Goal: Transaction & Acquisition: Purchase product/service

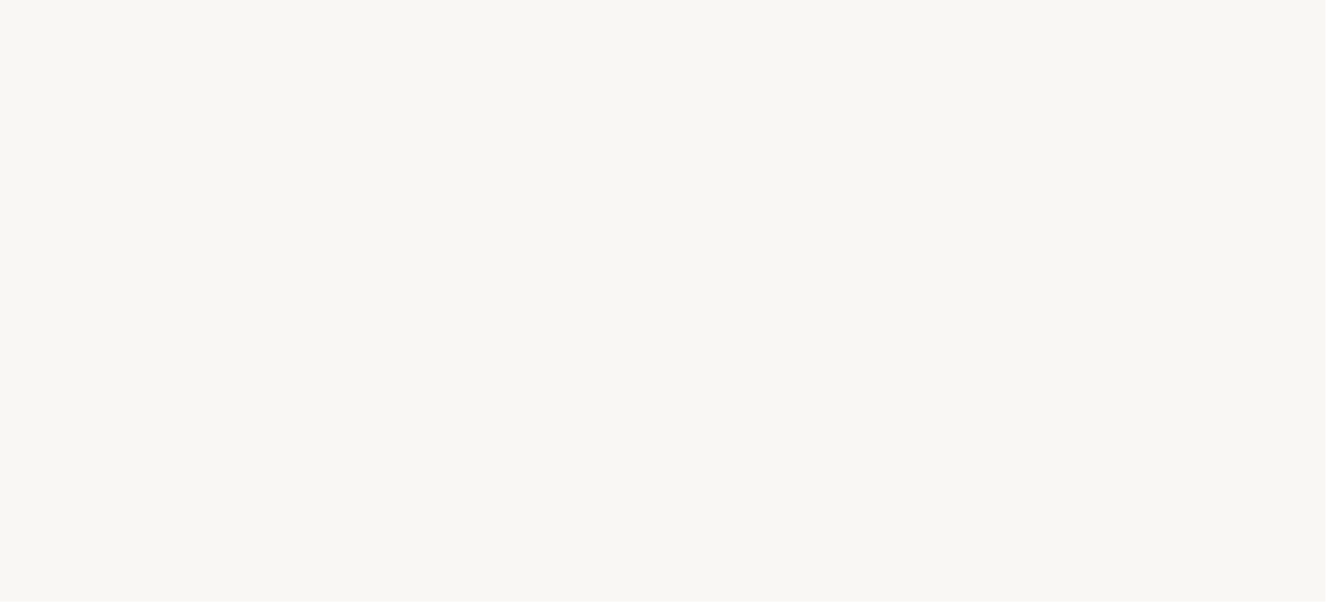
select select "FR"
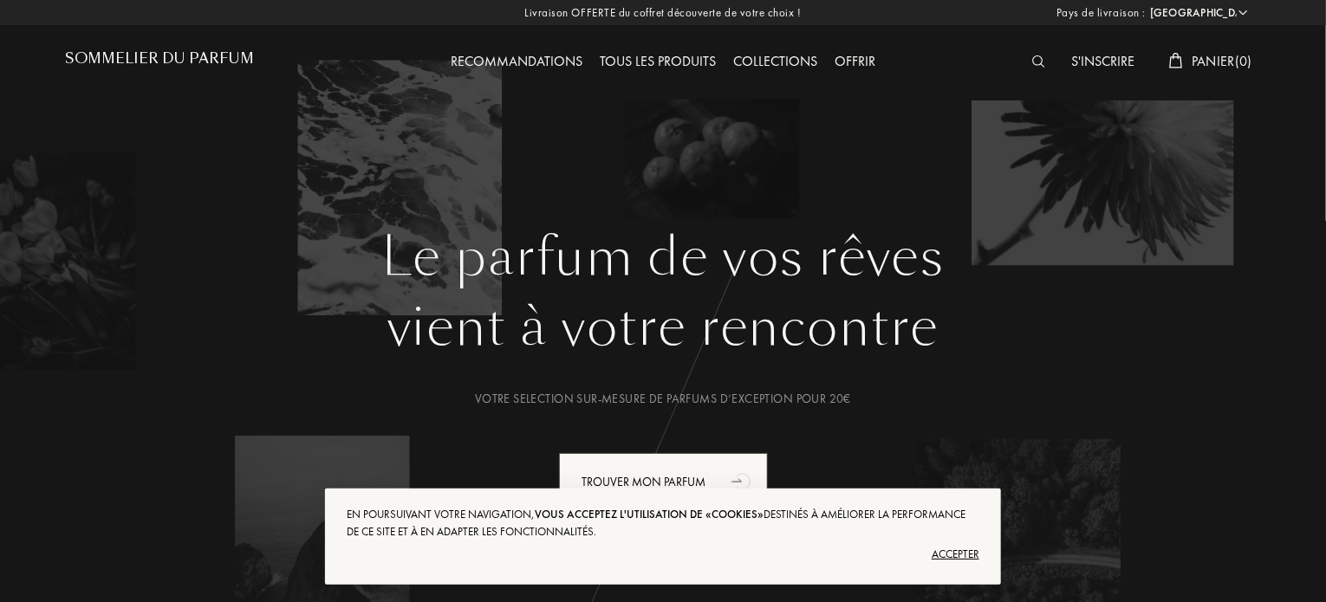
click at [967, 551] on div "Accepter" at bounding box center [663, 555] width 633 height 28
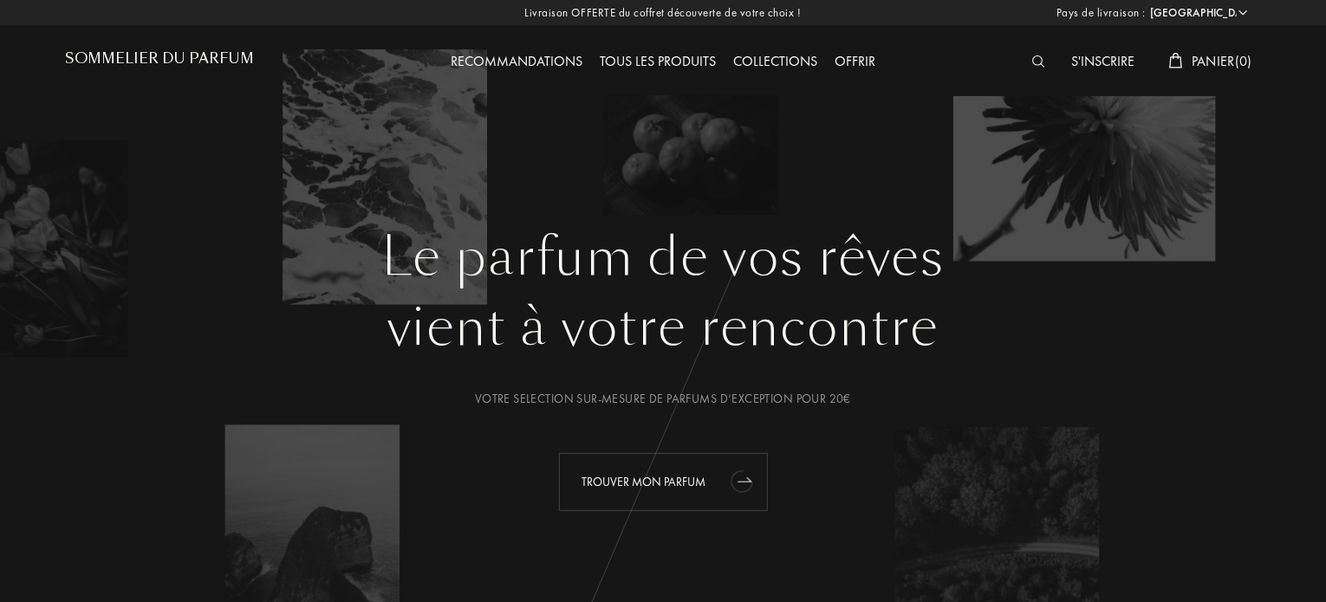
click at [656, 485] on div "Trouver mon parfum" at bounding box center [663, 482] width 209 height 58
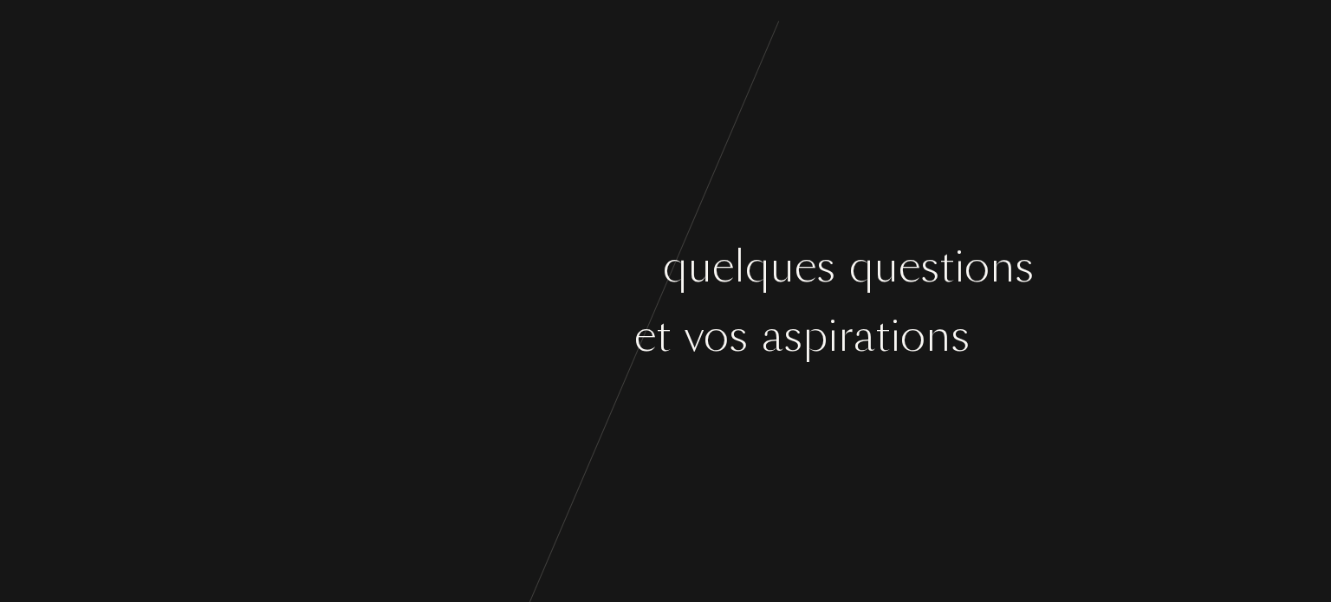
click at [861, 281] on div "q" at bounding box center [861, 266] width 25 height 65
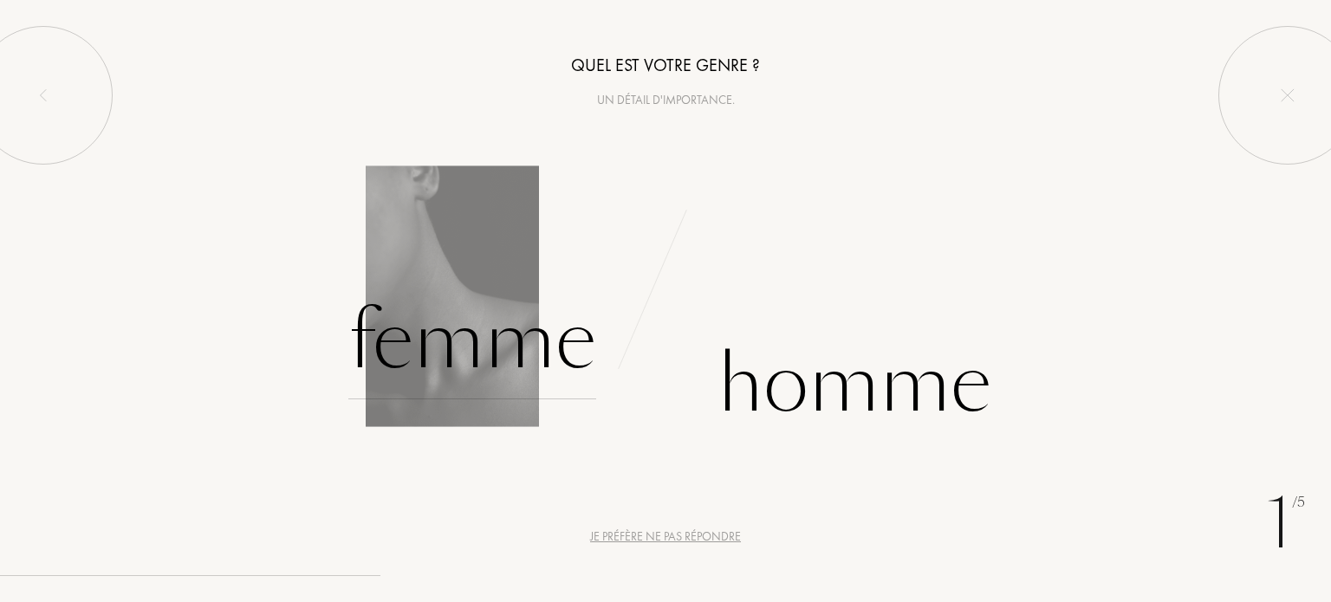
click at [514, 345] on div "Femme" at bounding box center [472, 341] width 248 height 117
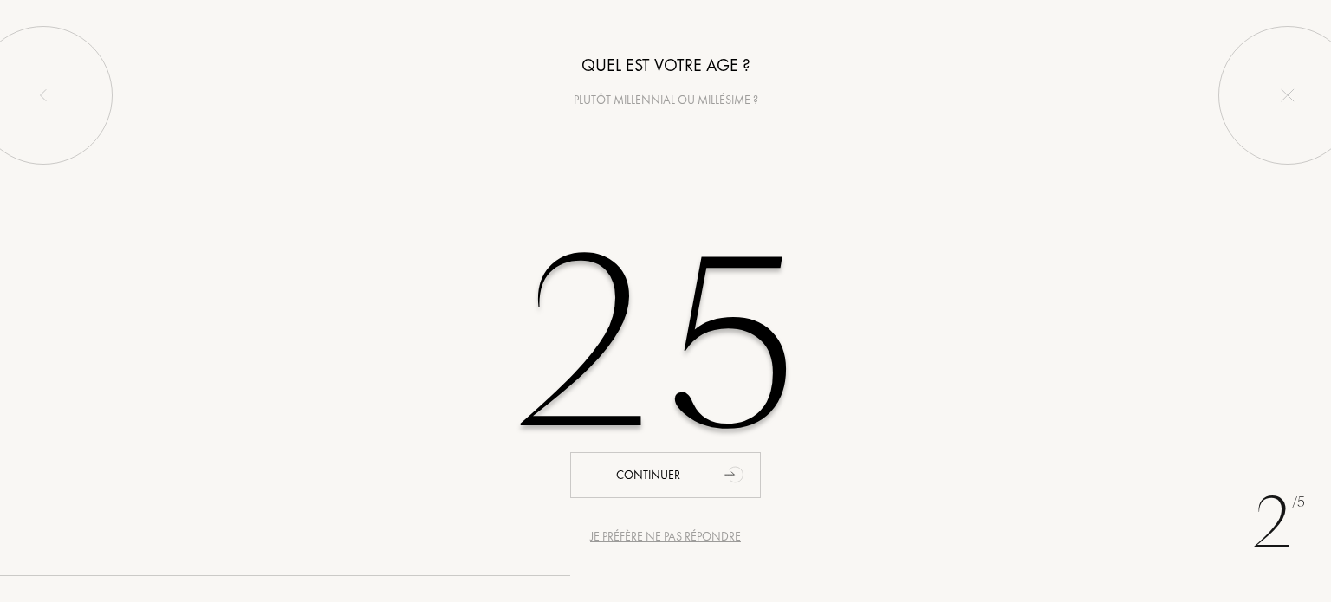
type input "2"
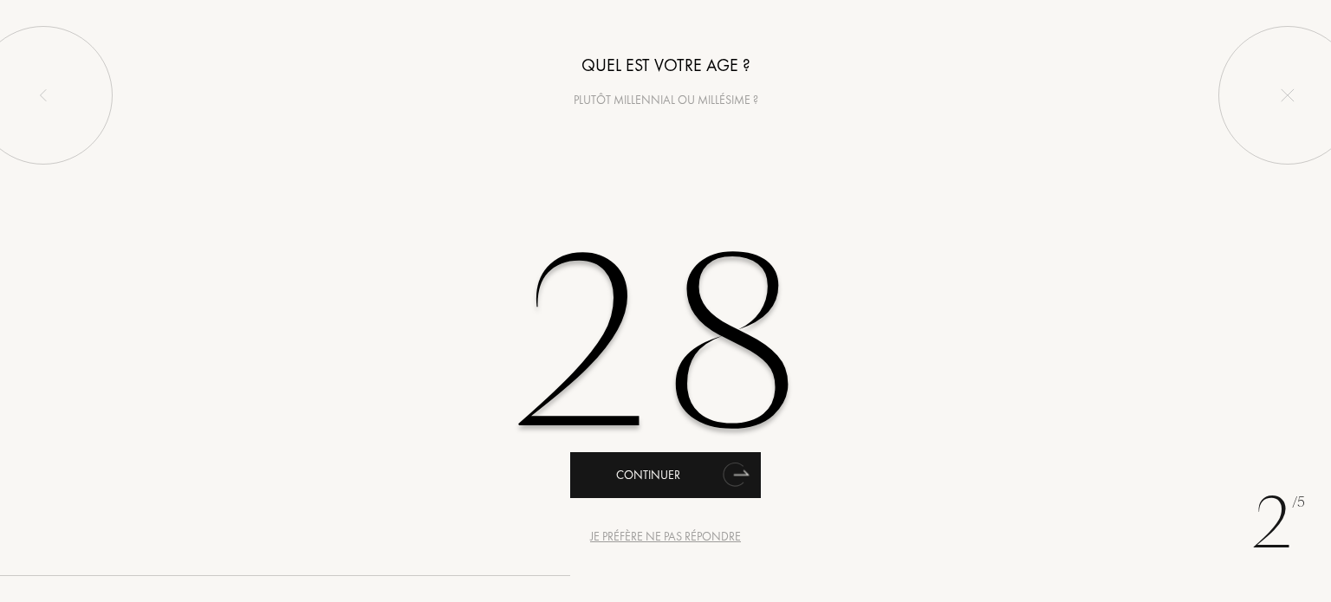
type input "28"
click at [699, 482] on div "Continuer" at bounding box center [665, 475] width 191 height 46
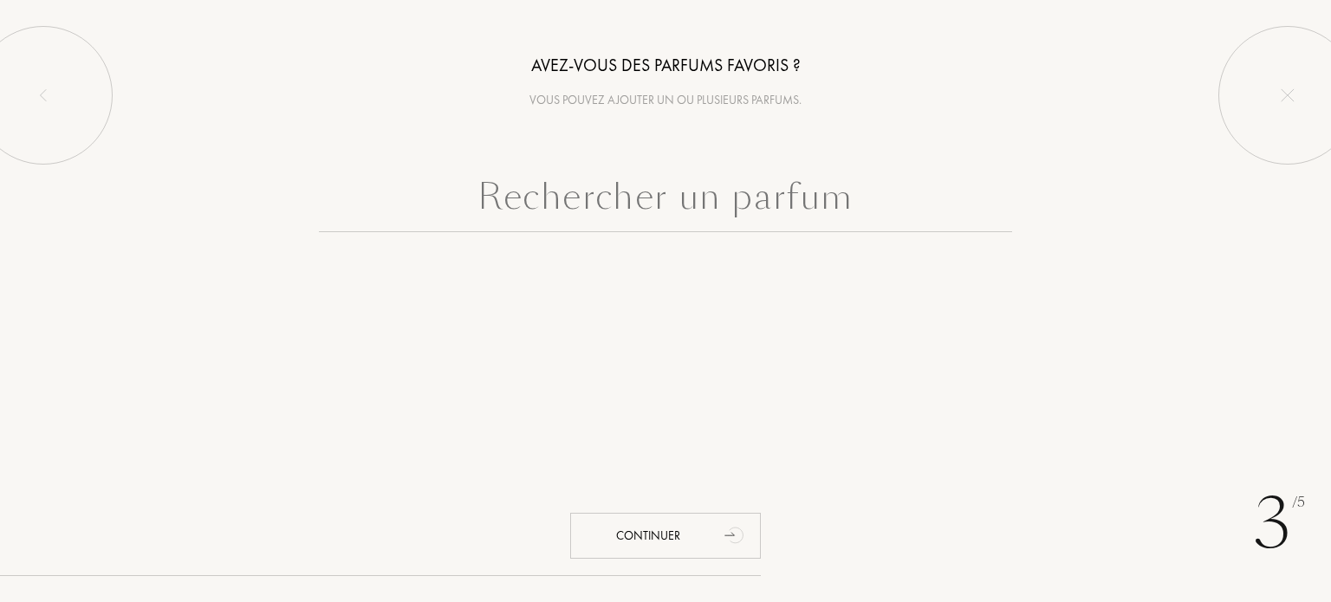
click at [708, 205] on input "text" at bounding box center [665, 201] width 693 height 62
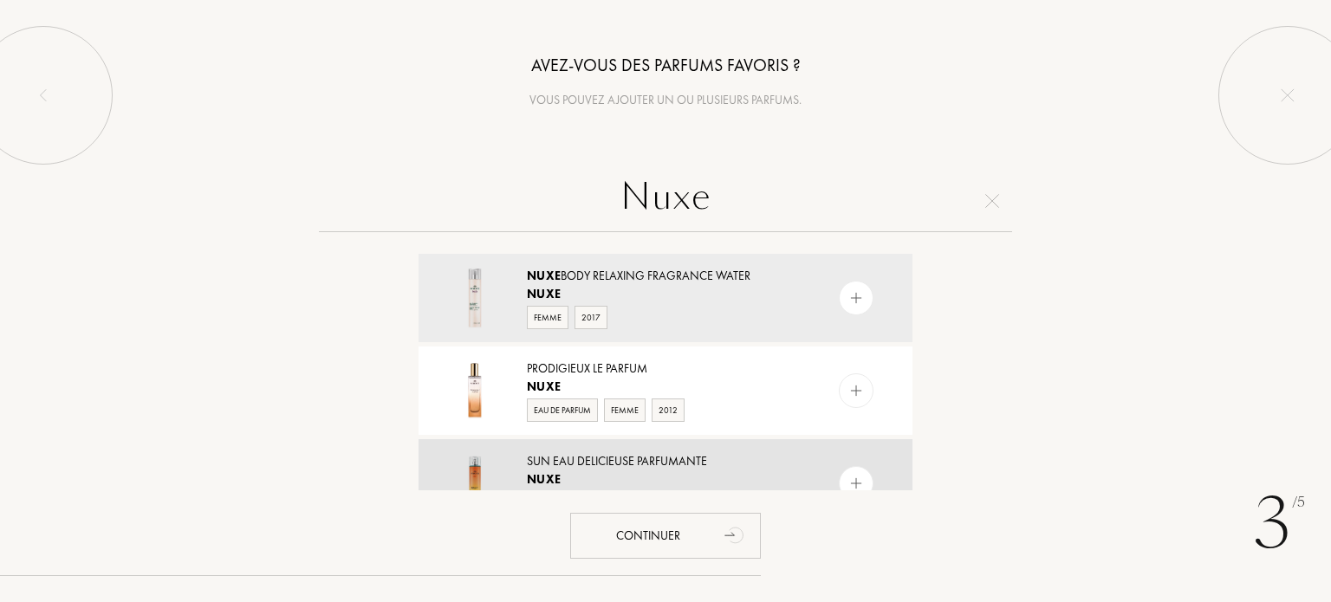
type input "Nuxe"
click at [738, 468] on div "Sun Eau Delicieuse Parfumante" at bounding box center [665, 461] width 276 height 18
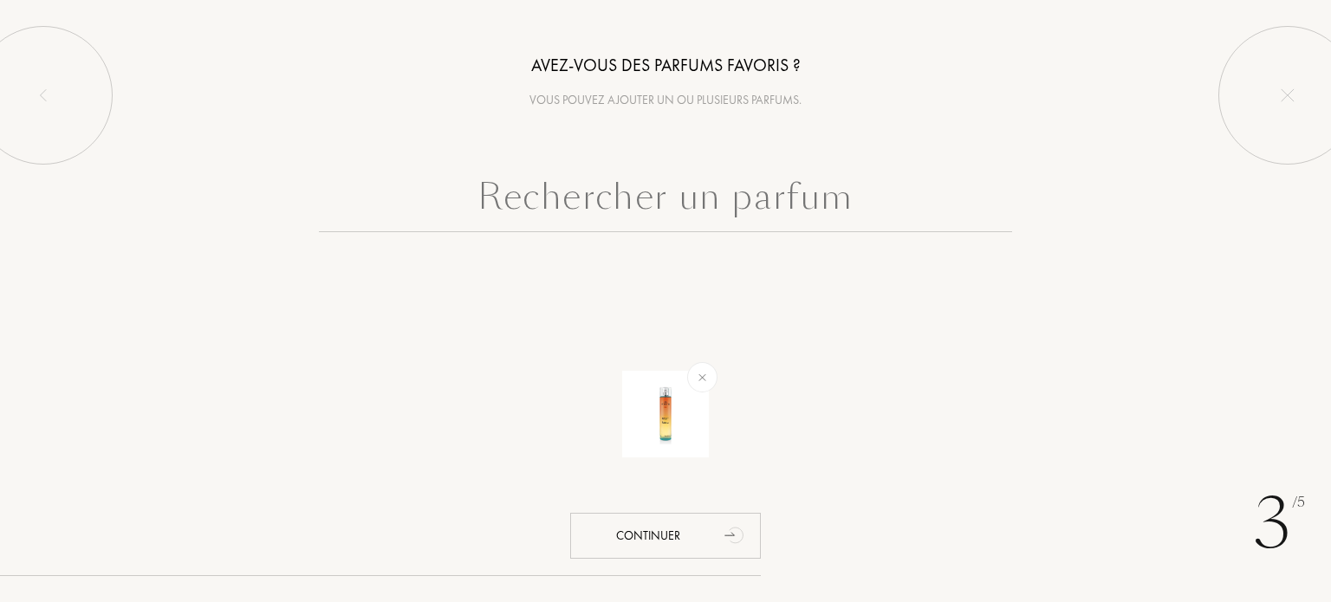
click at [735, 190] on input "text" at bounding box center [665, 201] width 693 height 62
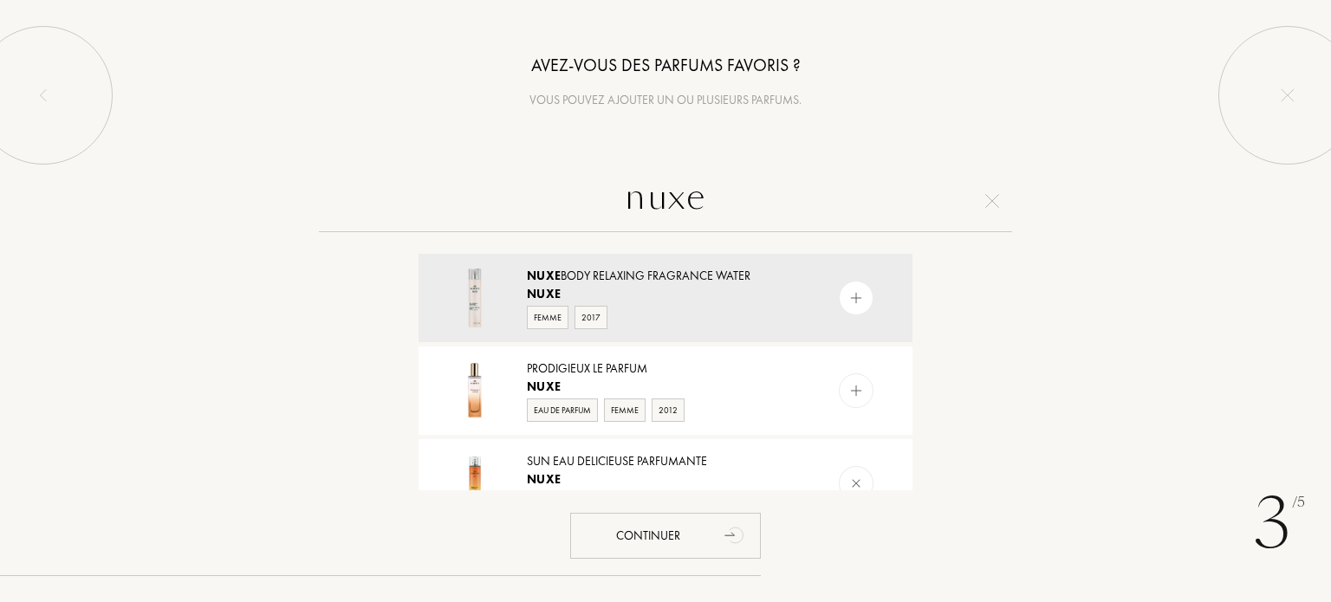
type input "nuxe"
drag, startPoint x: 922, startPoint y: 273, endPoint x: 923, endPoint y: 297, distance: 24.3
click at [923, 297] on div "Nuxe Body Relaxing Fragrance Water Nuxe Femme 2017 Prodigieux Le Parfum Nuxe Ea…" at bounding box center [666, 370] width 520 height 241
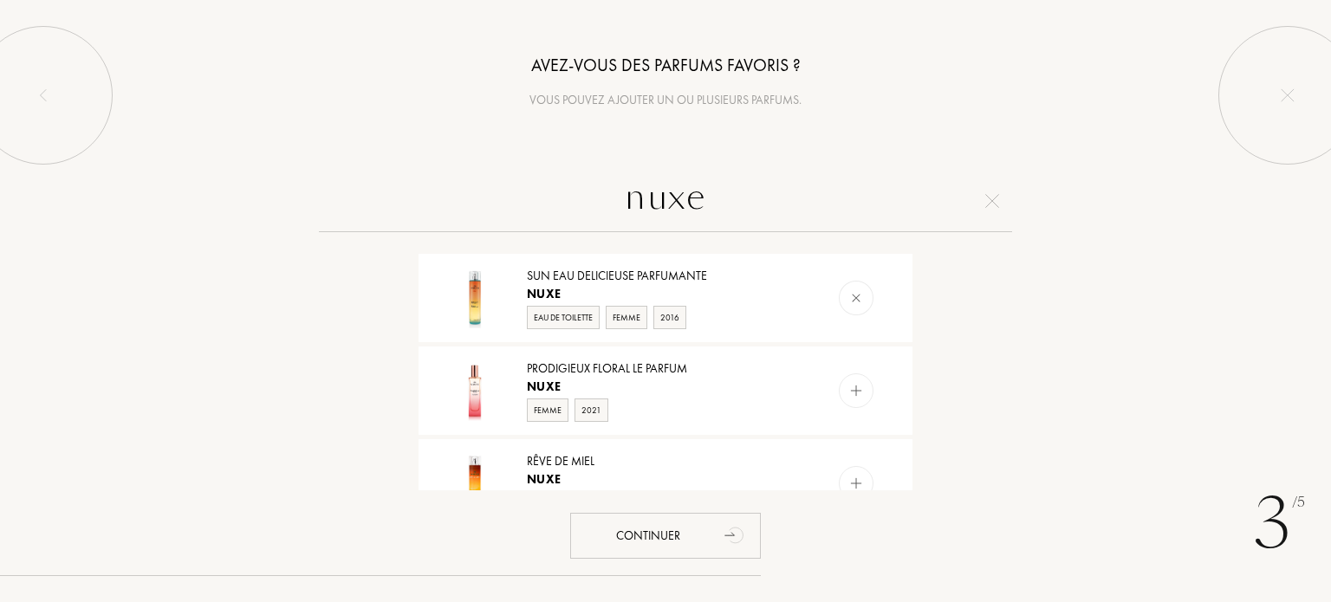
scroll to position [165, 0]
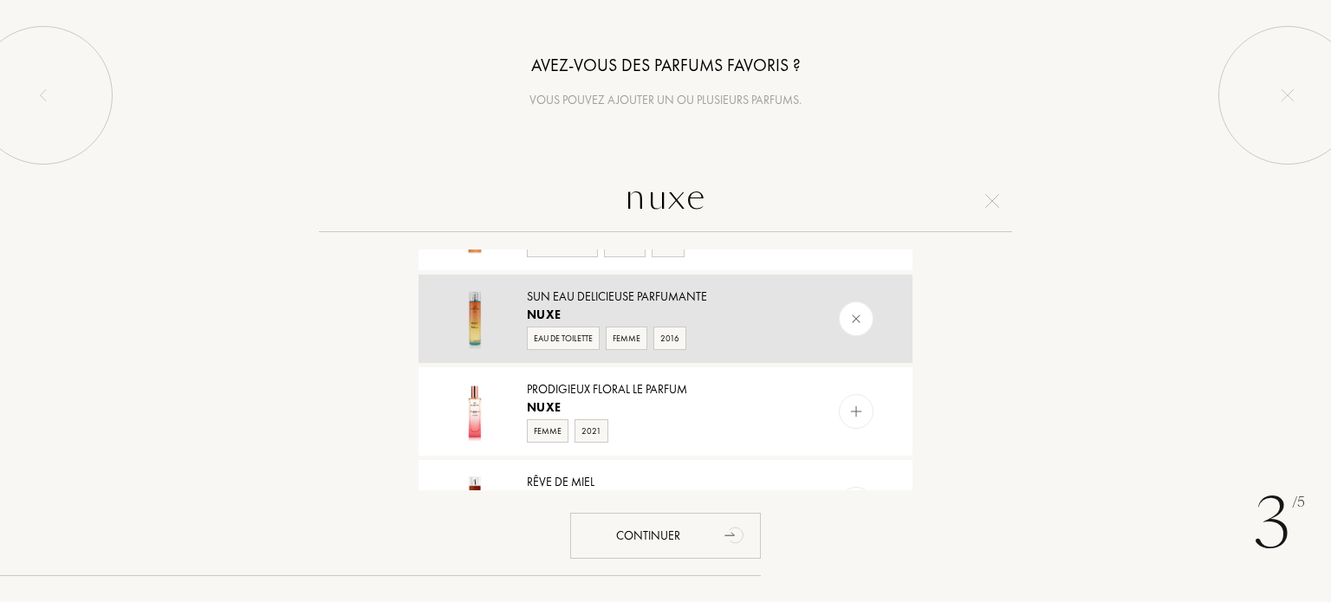
click at [689, 302] on div "Sun Eau Delicieuse Parfumante" at bounding box center [665, 297] width 276 height 18
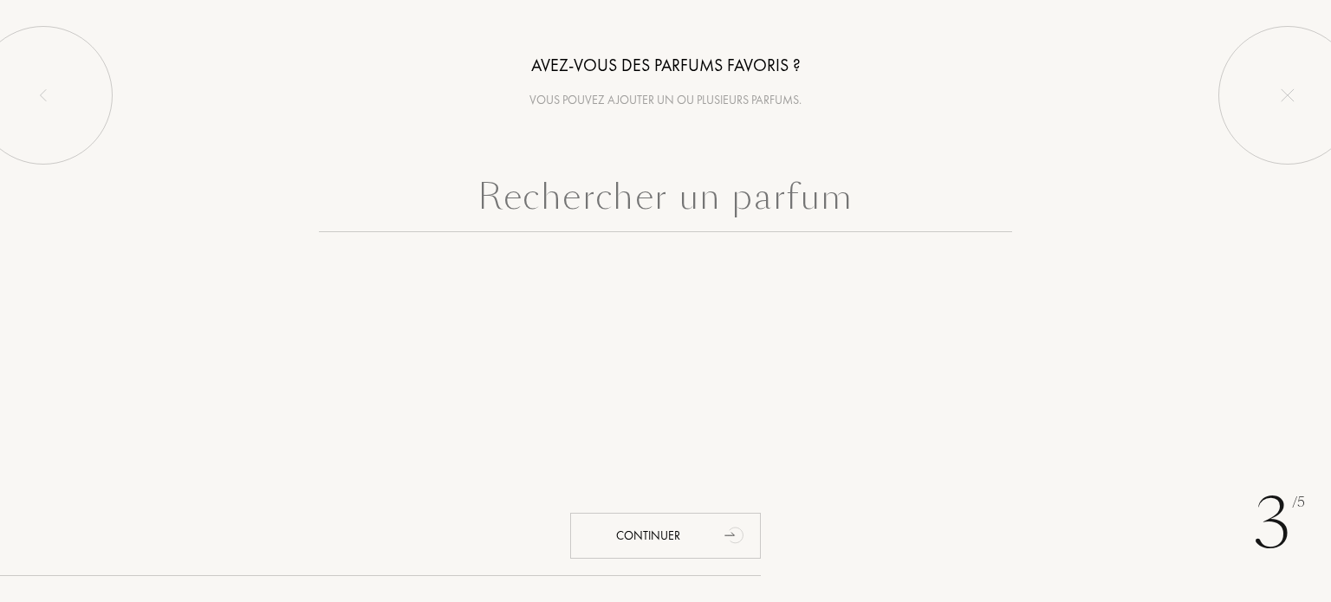
scroll to position [0, 0]
click at [682, 222] on input "text" at bounding box center [665, 201] width 693 height 62
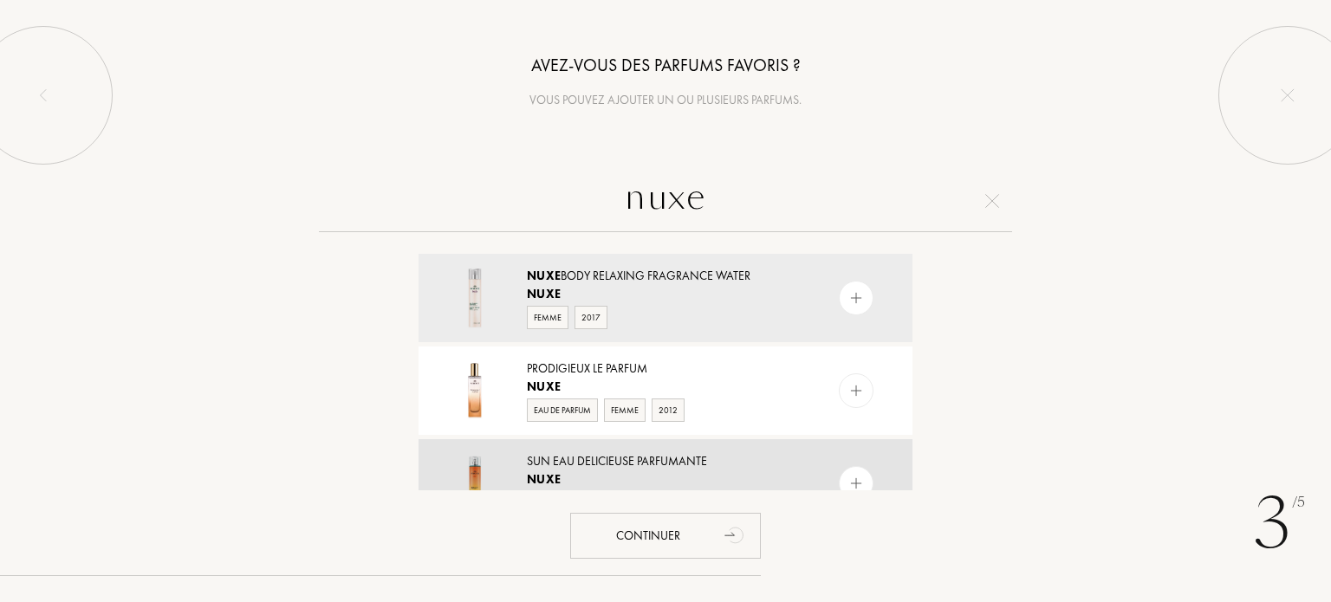
type input "nuxe"
click at [679, 455] on div "Sun Eau Delicieuse Parfumante" at bounding box center [665, 461] width 276 height 18
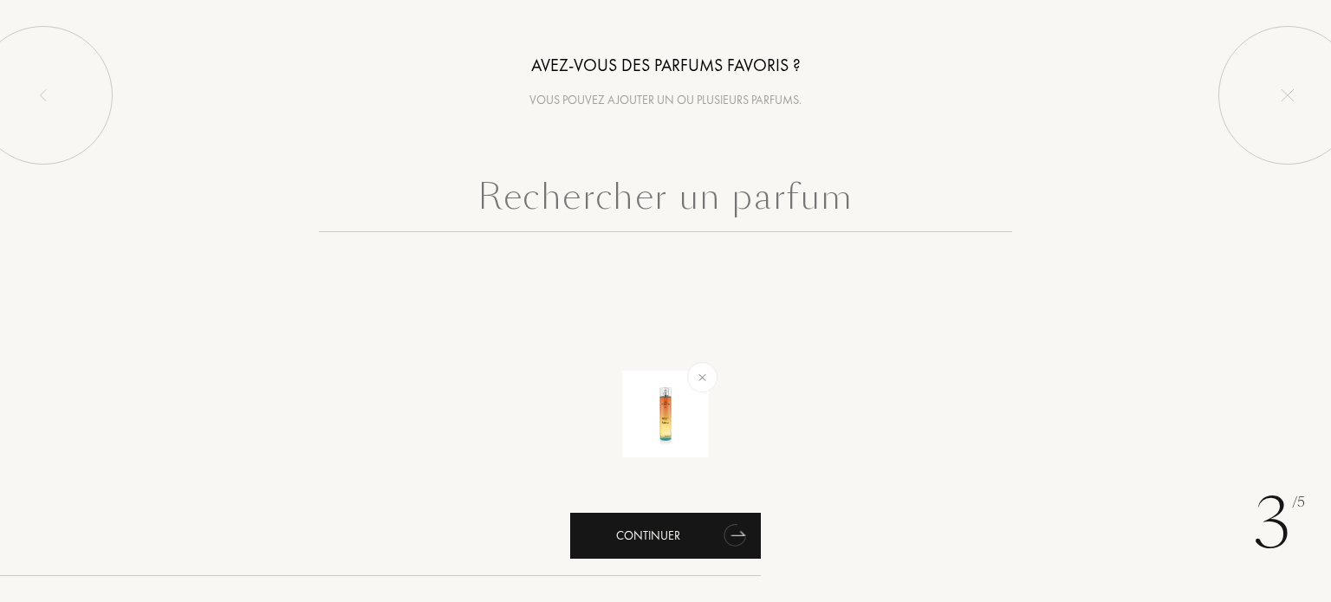
click at [680, 550] on div "Continuer" at bounding box center [665, 536] width 191 height 46
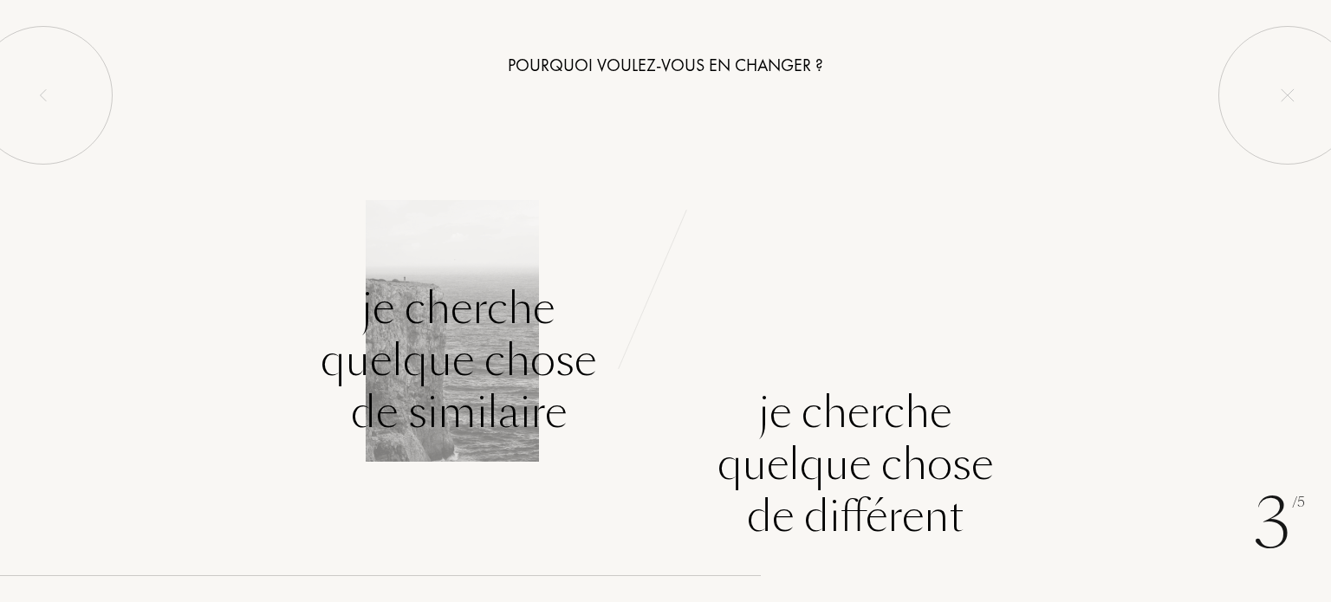
click at [502, 413] on div "Je cherche quelque chose de similaire" at bounding box center [459, 361] width 276 height 156
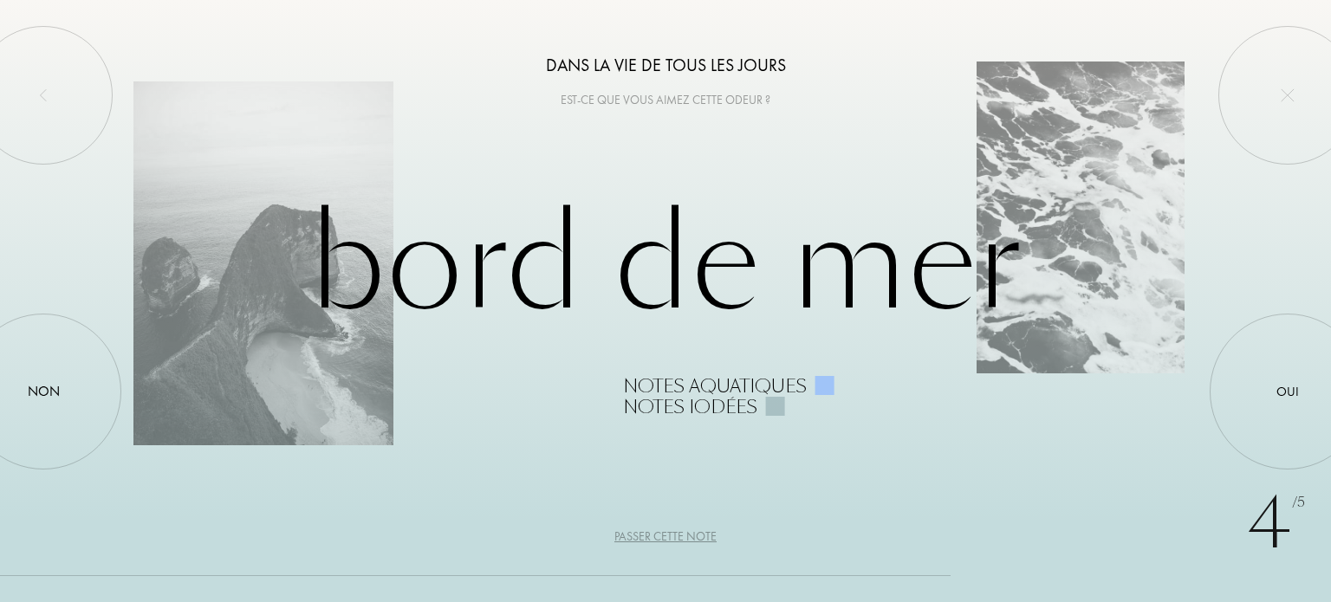
click at [641, 193] on div "Bord de Mer Notes aquatiques Notes iodées" at bounding box center [665, 301] width 1065 height 232
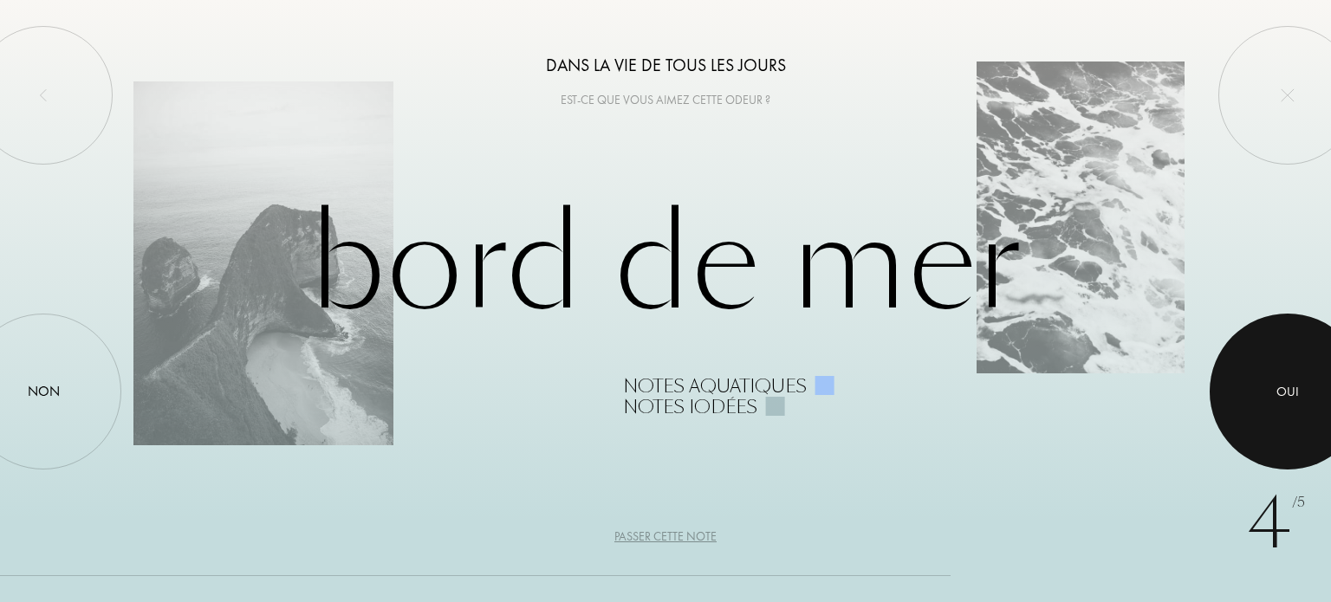
click at [1276, 401] on div at bounding box center [1288, 392] width 156 height 156
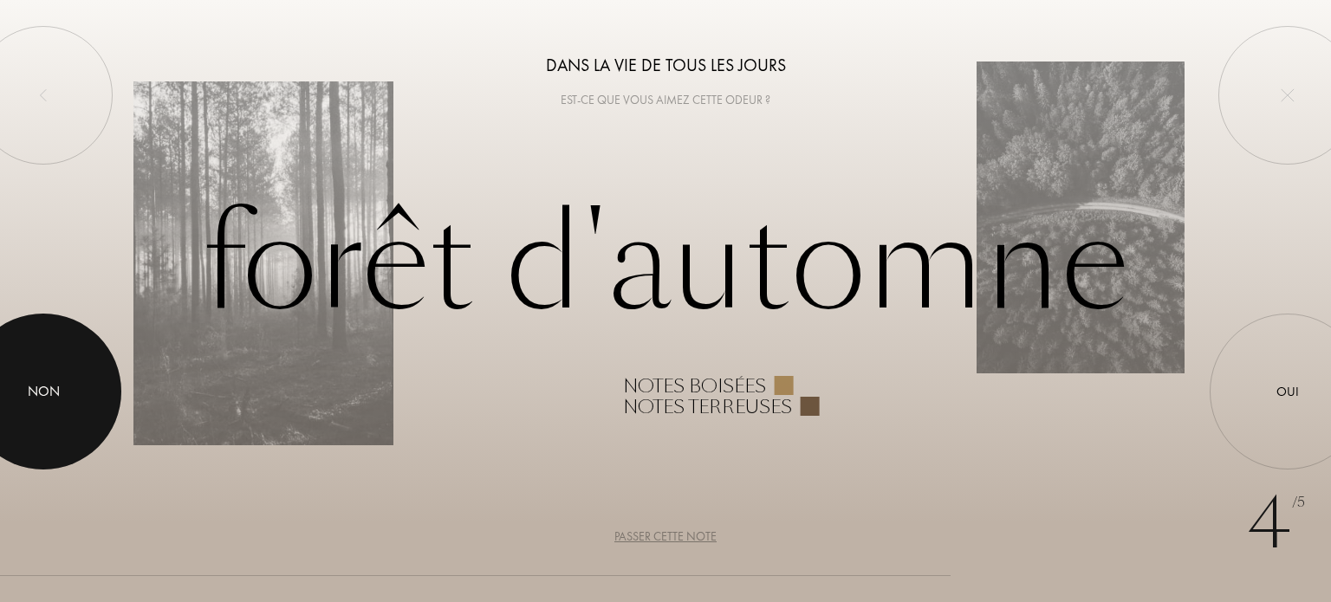
click at [83, 347] on div at bounding box center [43, 392] width 156 height 156
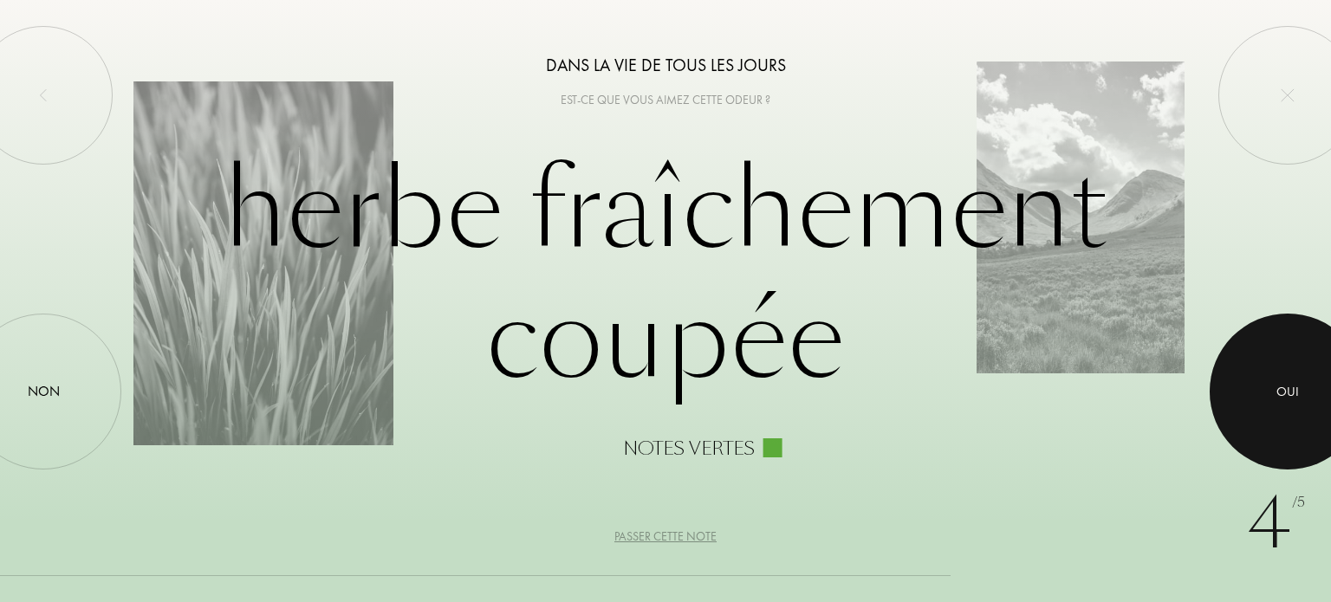
click at [1256, 385] on div at bounding box center [1288, 392] width 156 height 156
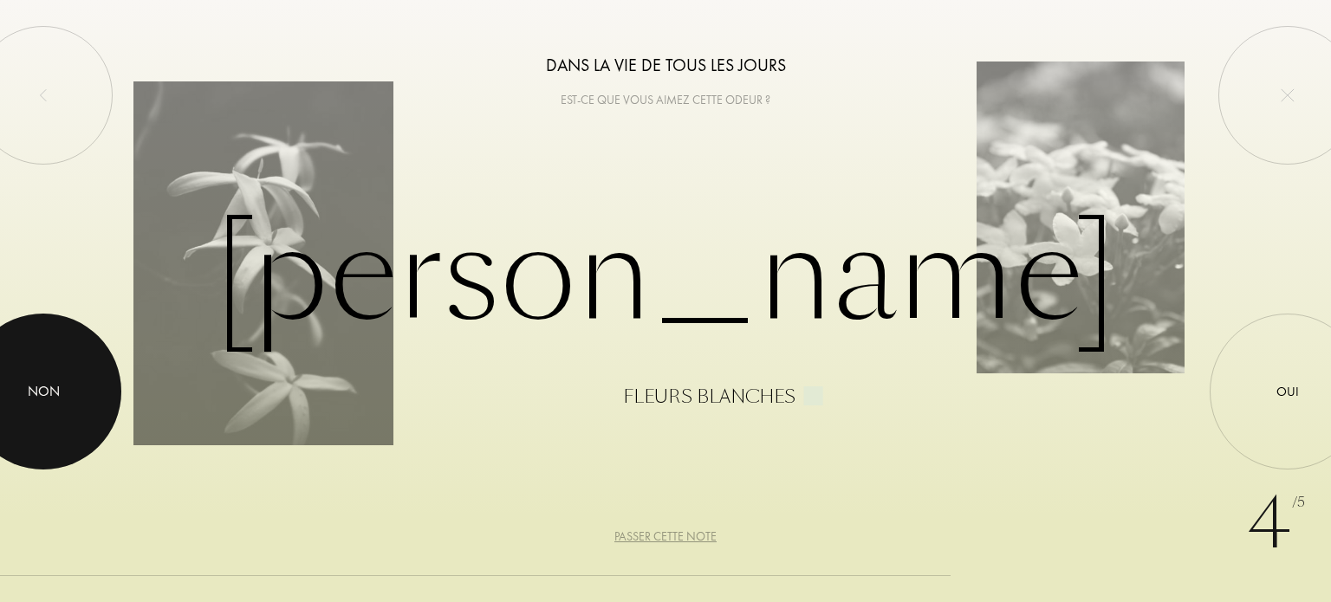
click at [94, 396] on div at bounding box center [43, 392] width 156 height 156
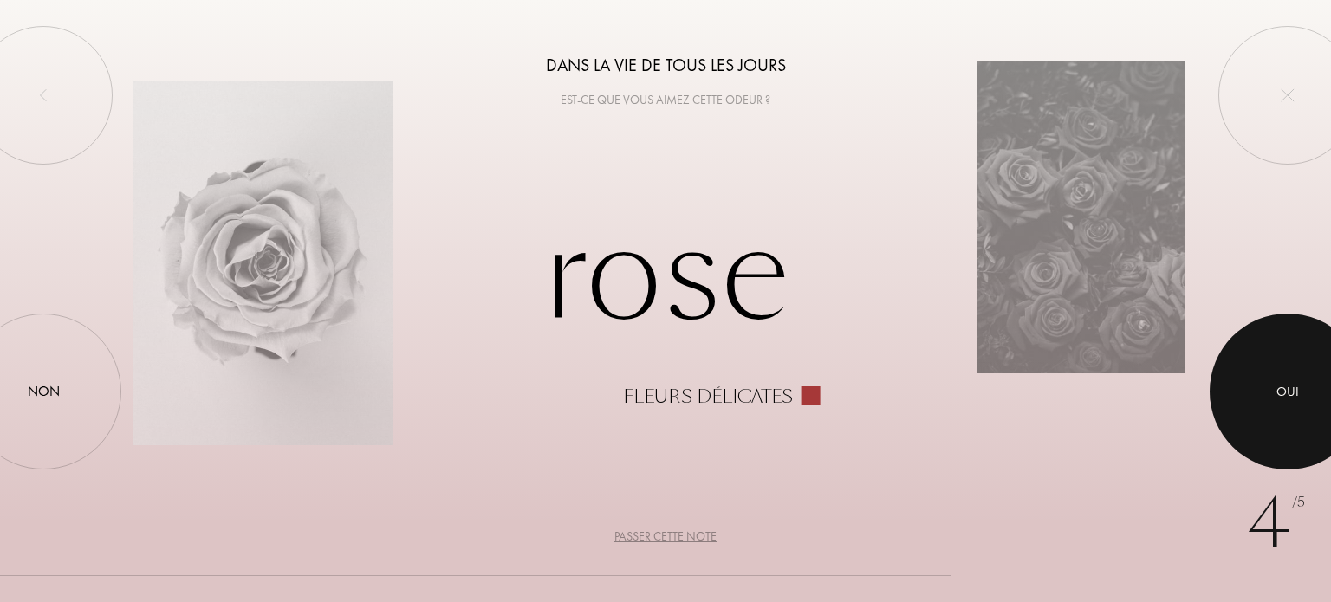
click at [1272, 364] on div at bounding box center [1288, 392] width 156 height 156
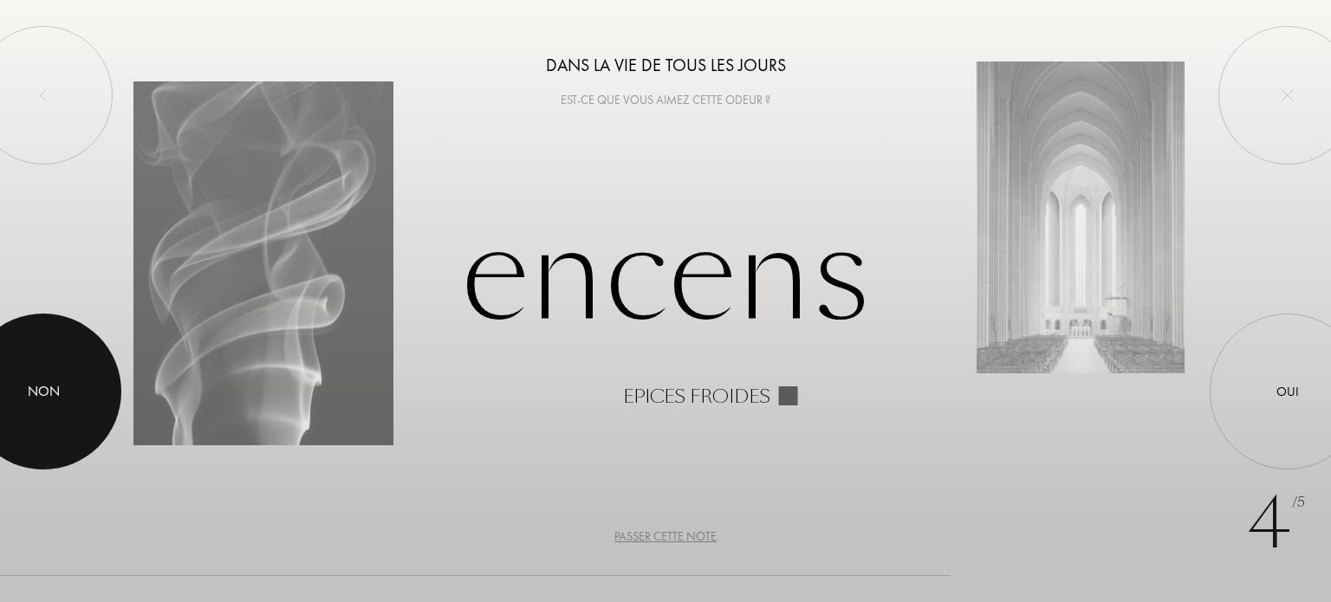
click at [85, 412] on div at bounding box center [43, 392] width 156 height 156
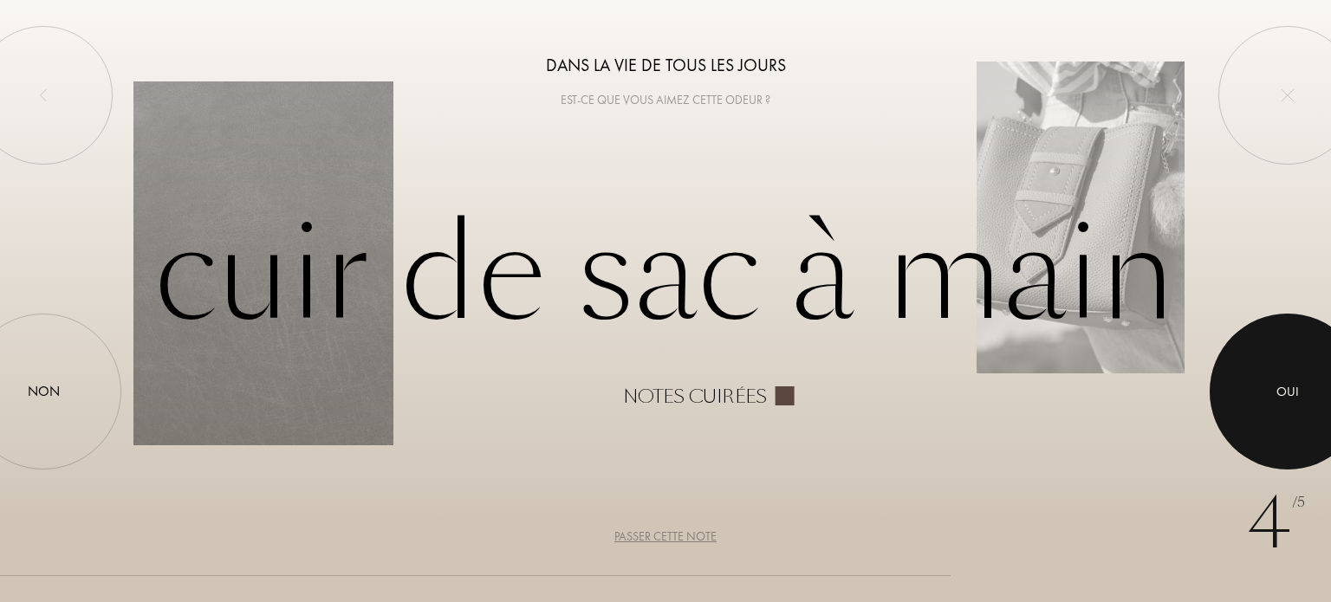
click at [1270, 338] on div at bounding box center [1288, 392] width 156 height 156
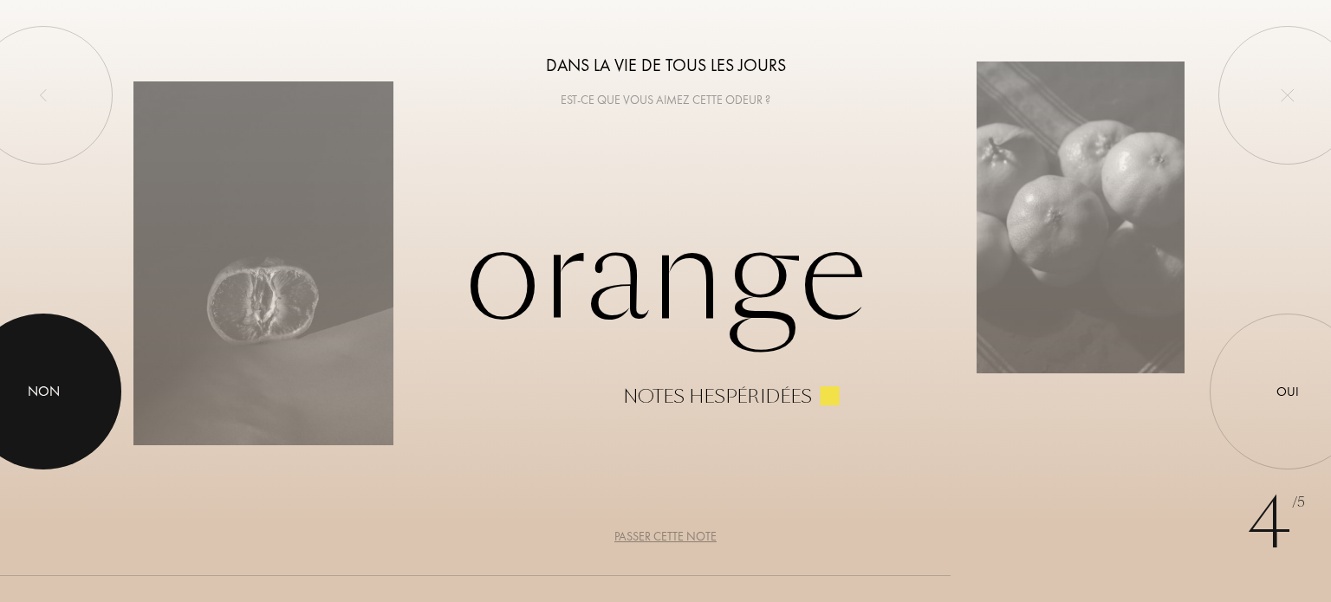
click at [9, 374] on div at bounding box center [43, 392] width 156 height 156
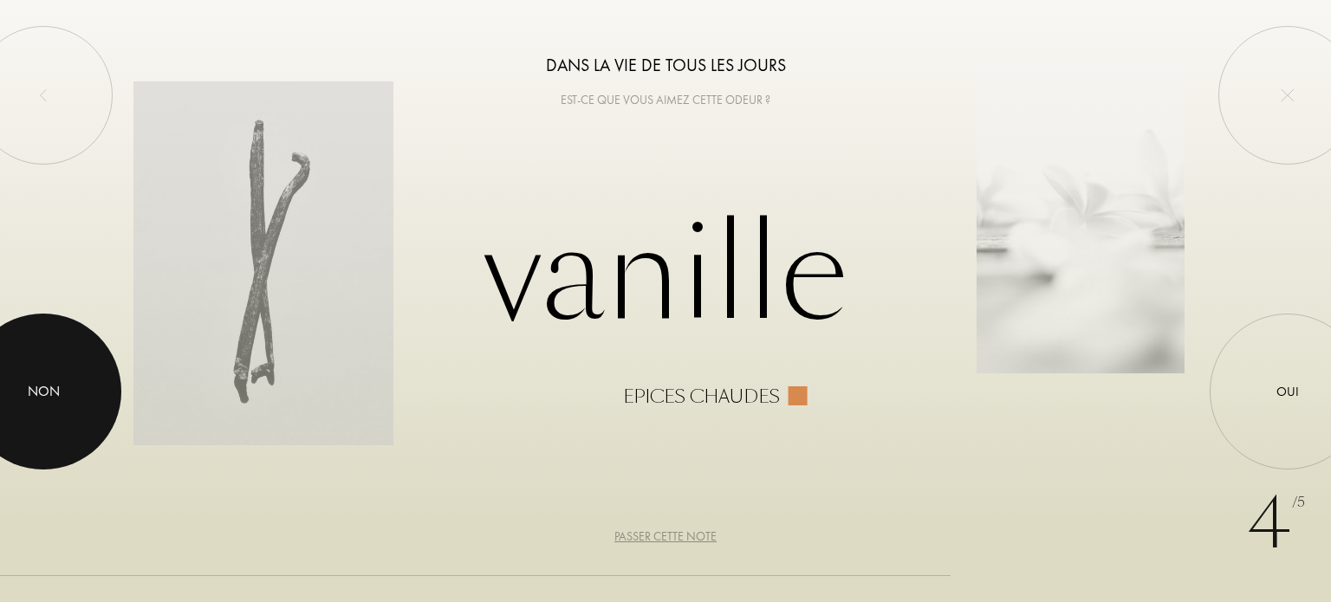
click at [10, 398] on div at bounding box center [43, 392] width 156 height 156
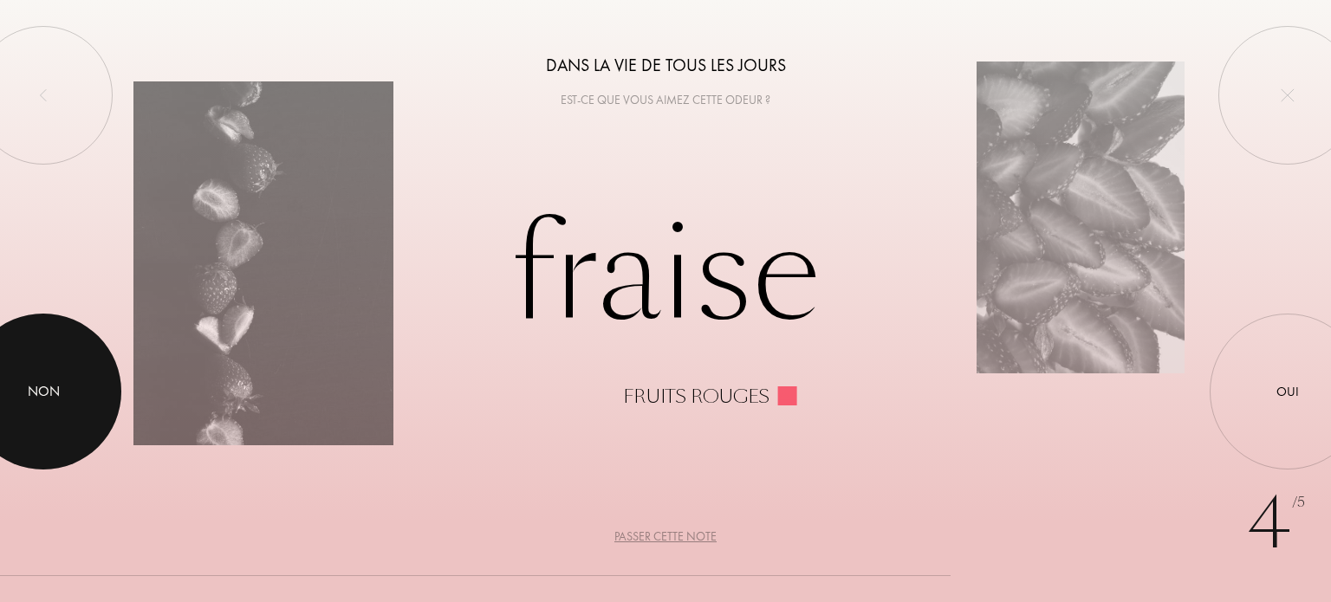
click at [31, 374] on div at bounding box center [43, 392] width 156 height 156
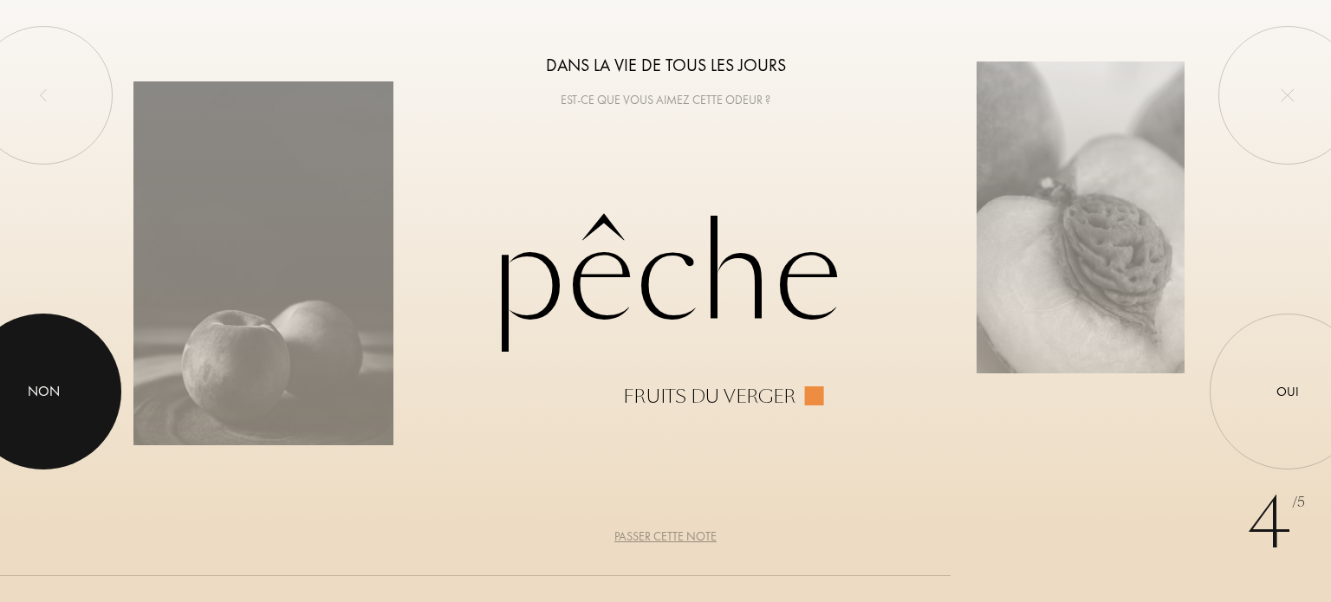
click at [0, 363] on div at bounding box center [43, 392] width 156 height 156
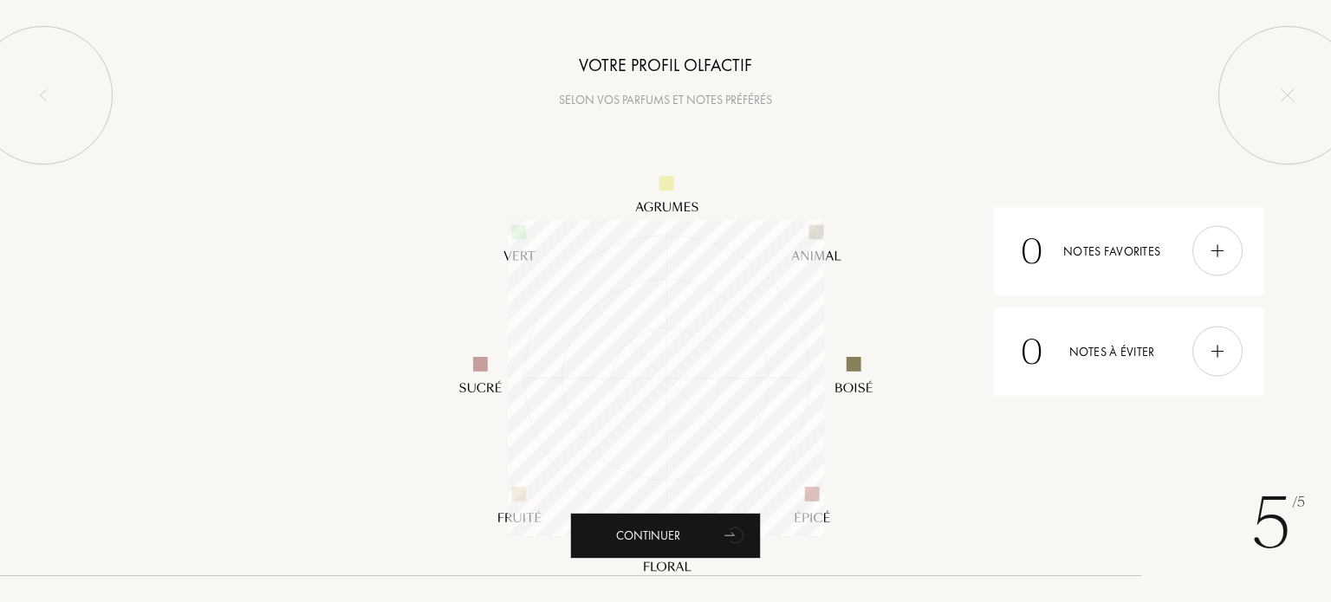
scroll to position [316, 316]
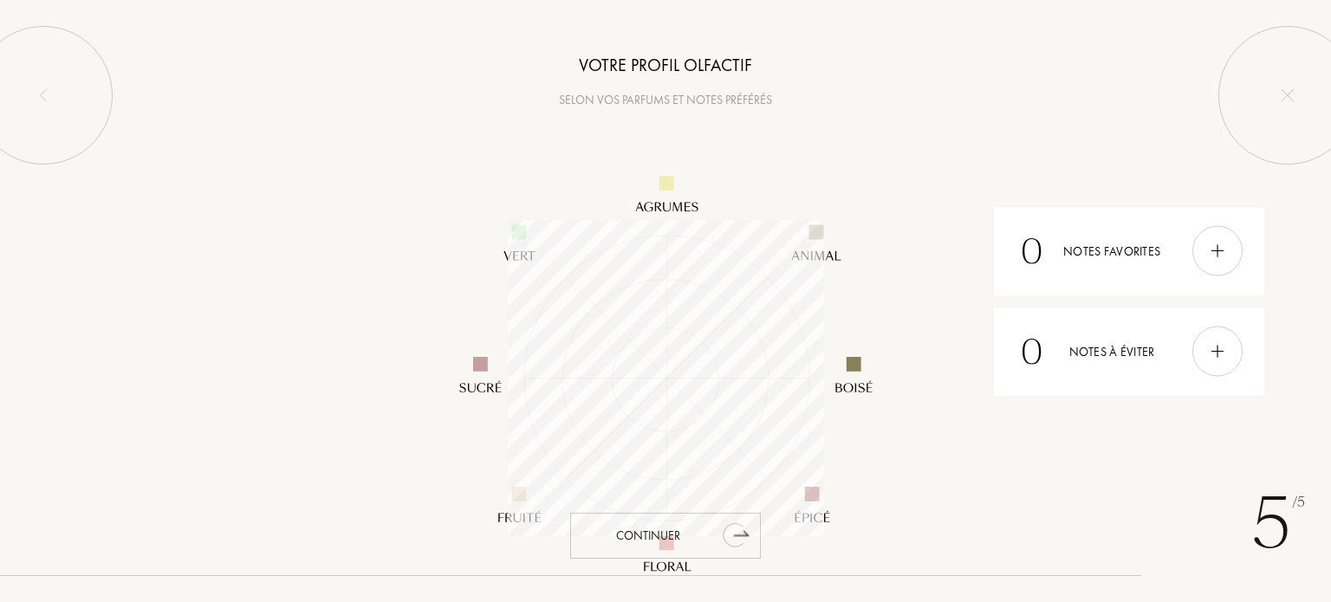
click at [673, 536] on div "Continuer" at bounding box center [665, 536] width 191 height 46
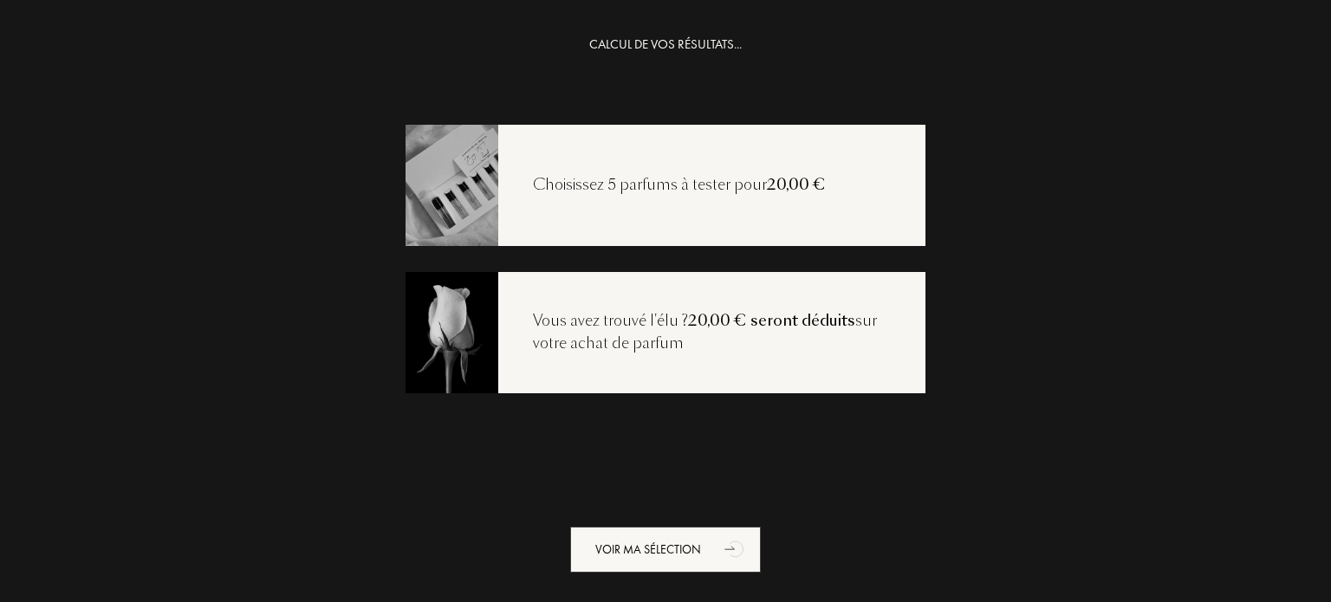
click at [664, 225] on div "Choisissez 5 parfums à tester pour 20,00 €" at bounding box center [666, 185] width 520 height 121
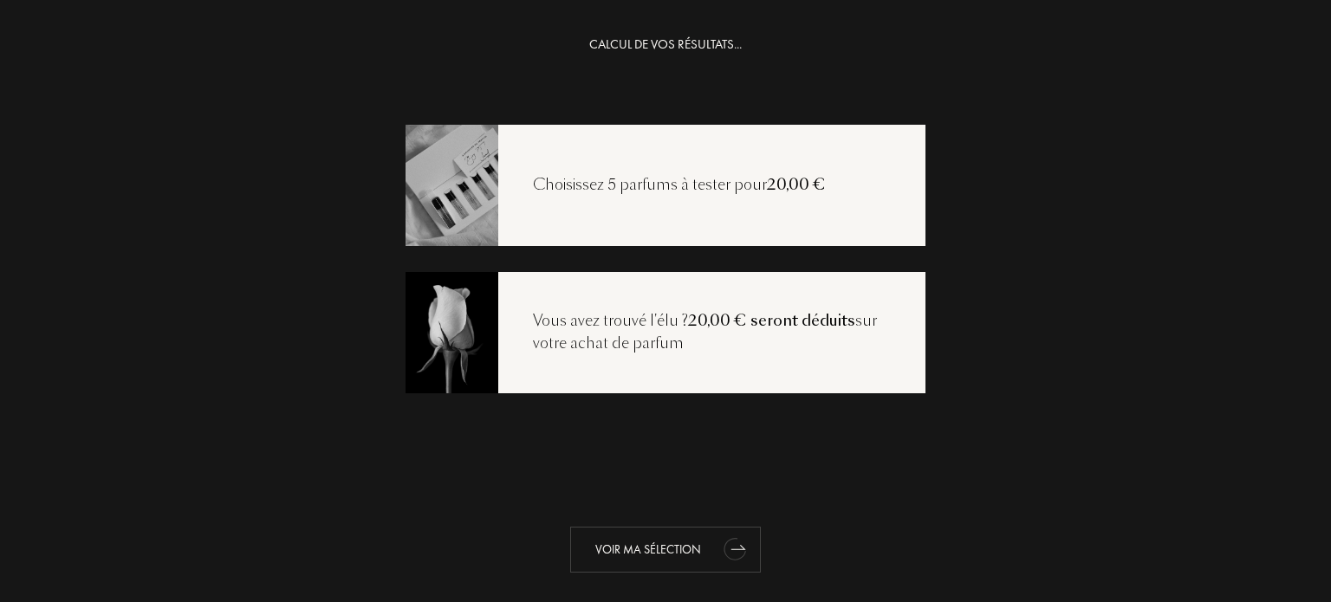
click at [671, 541] on div "Voir ma sélection" at bounding box center [665, 550] width 191 height 46
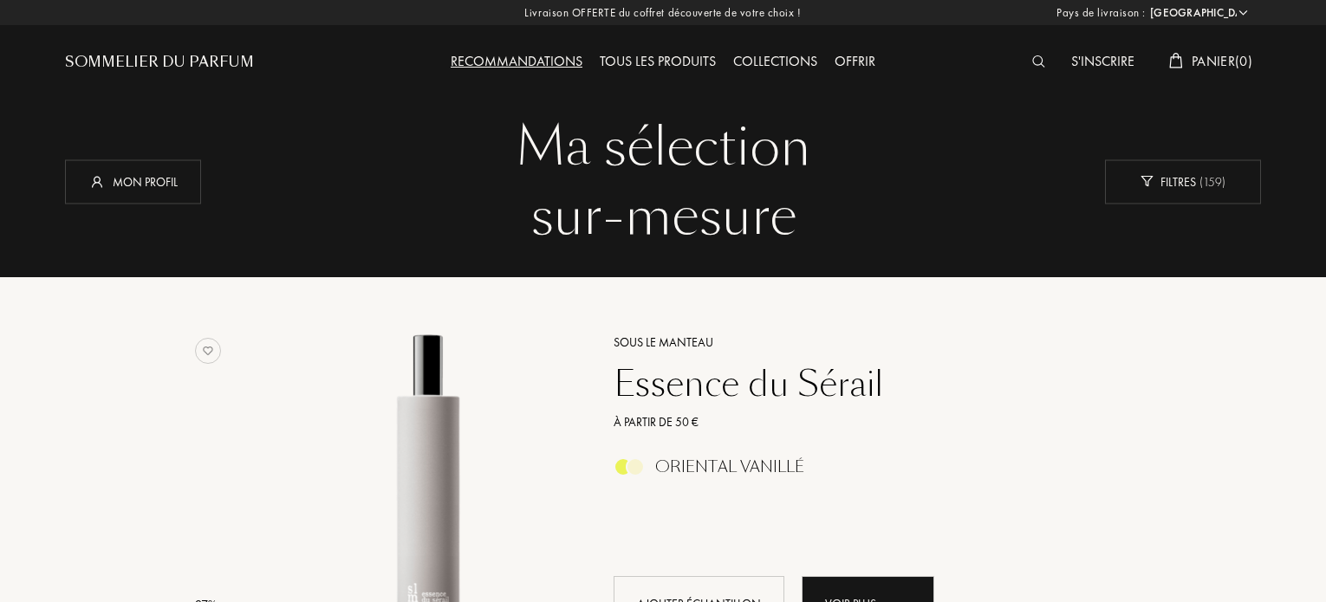
select select "FR"
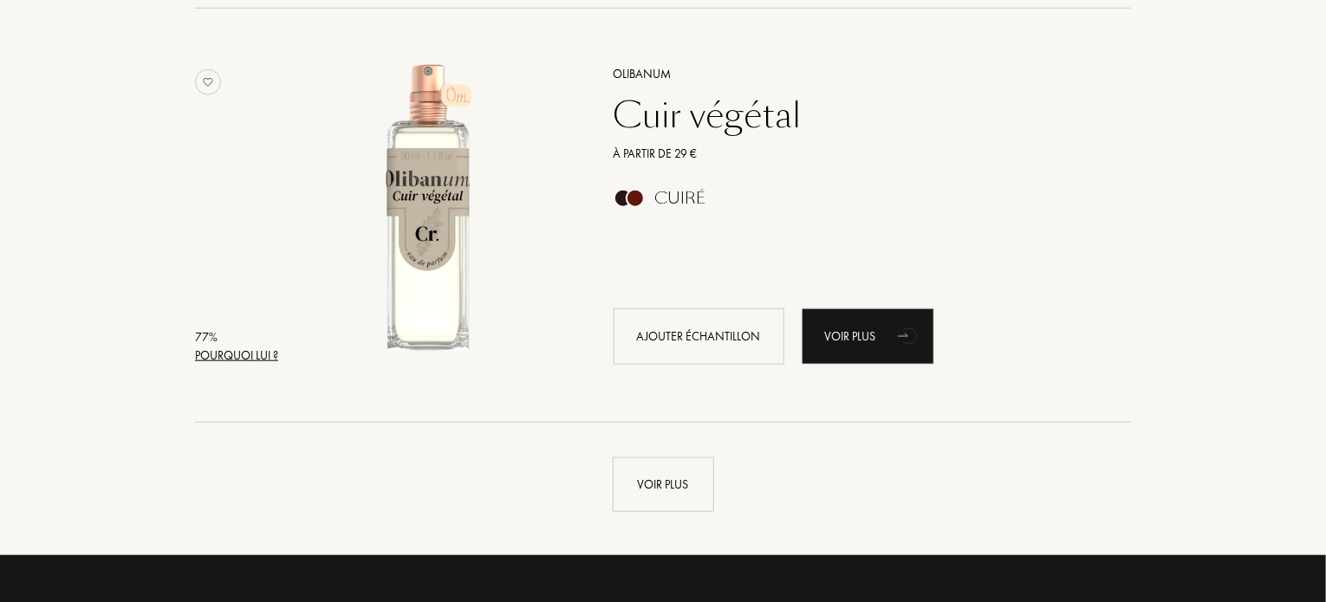
scroll to position [3999, 0]
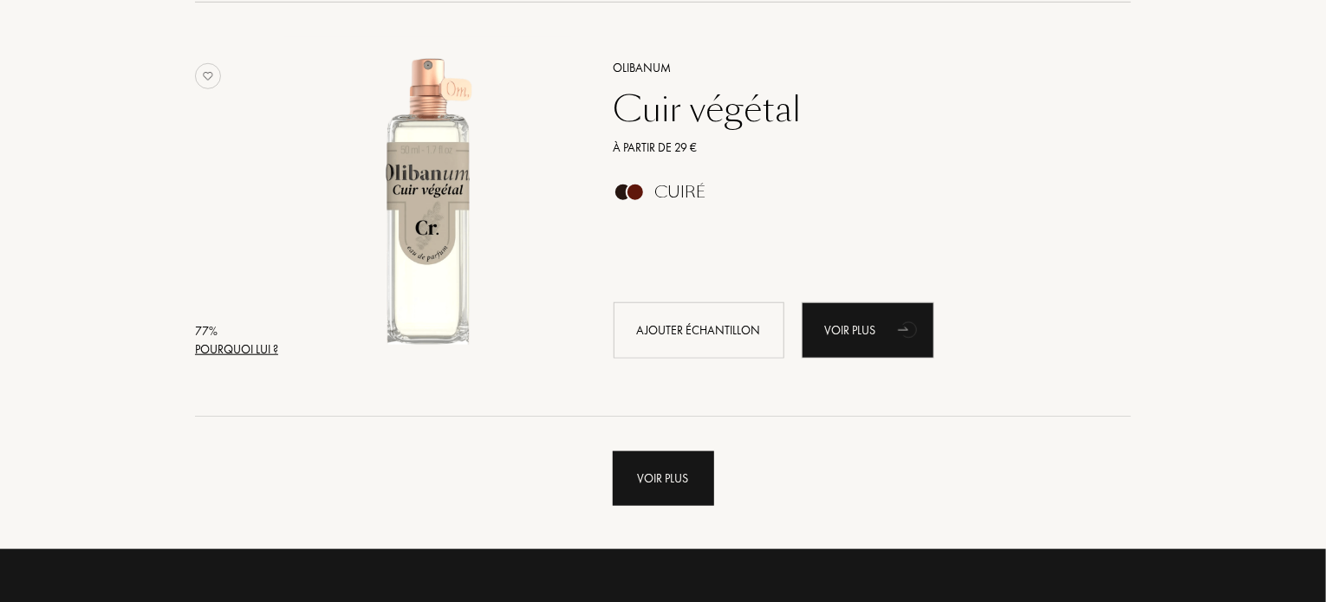
click at [679, 478] on div "Voir plus" at bounding box center [663, 479] width 101 height 55
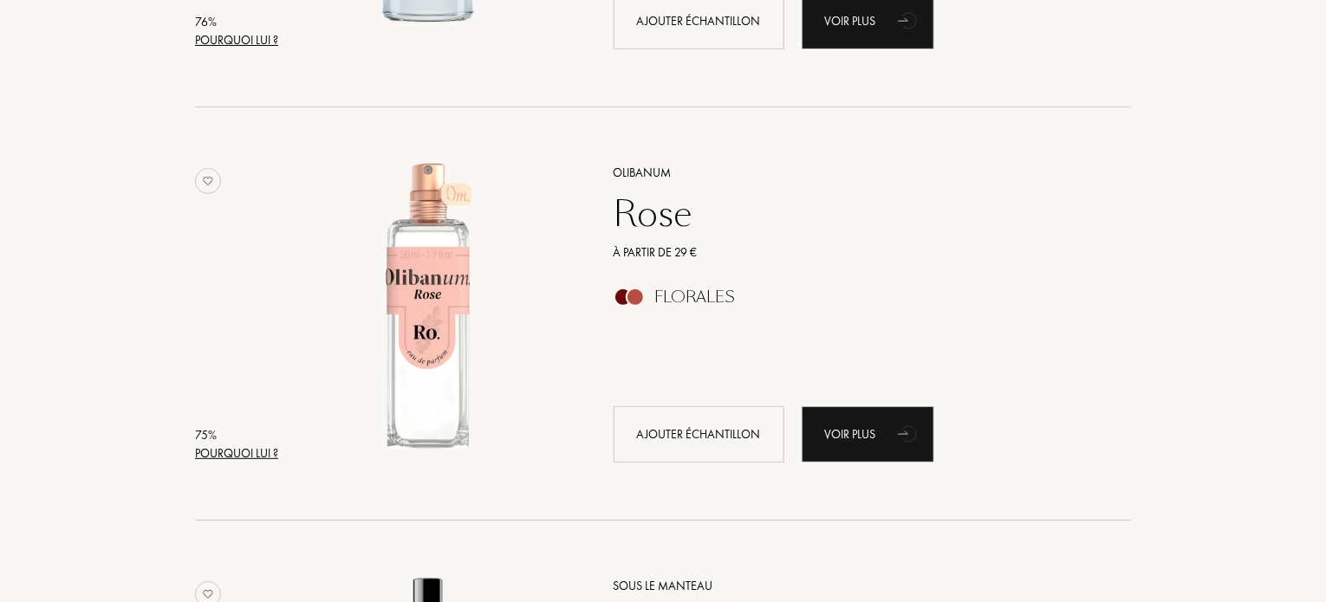
scroll to position [6844, 0]
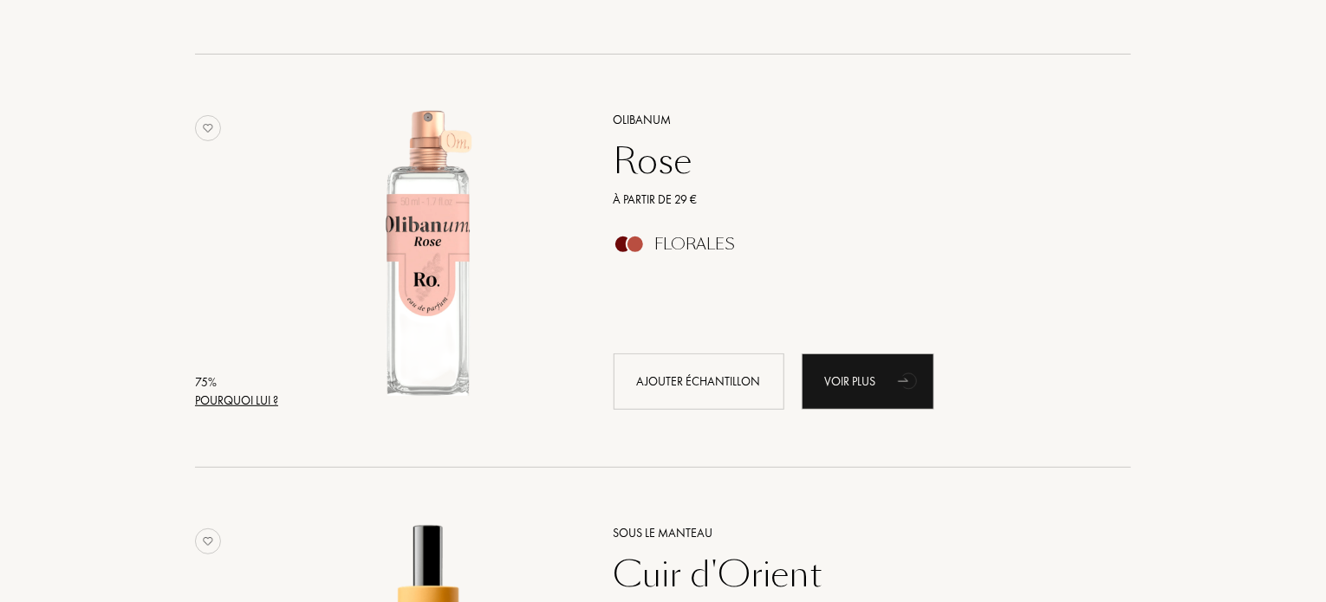
click at [728, 338] on div "Olibanum Rose À partir de 29 € Florales Ajouter échantillon Voir plus" at bounding box center [853, 259] width 531 height 341
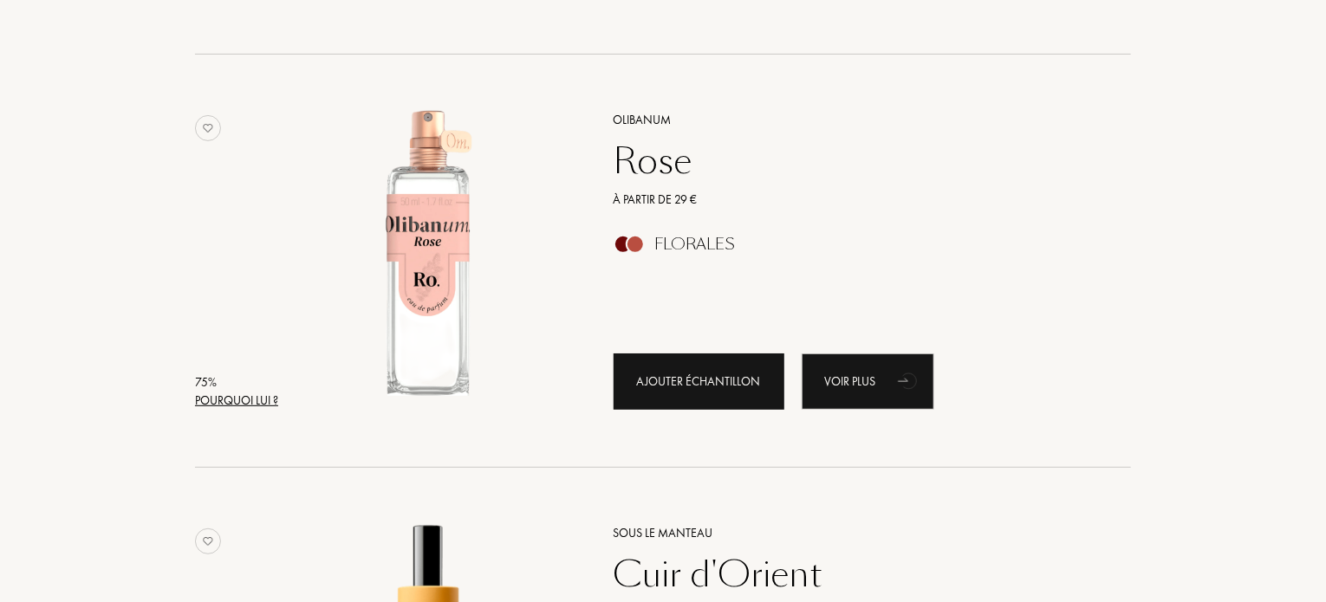
click at [718, 367] on div "Ajouter échantillon" at bounding box center [699, 382] width 171 height 56
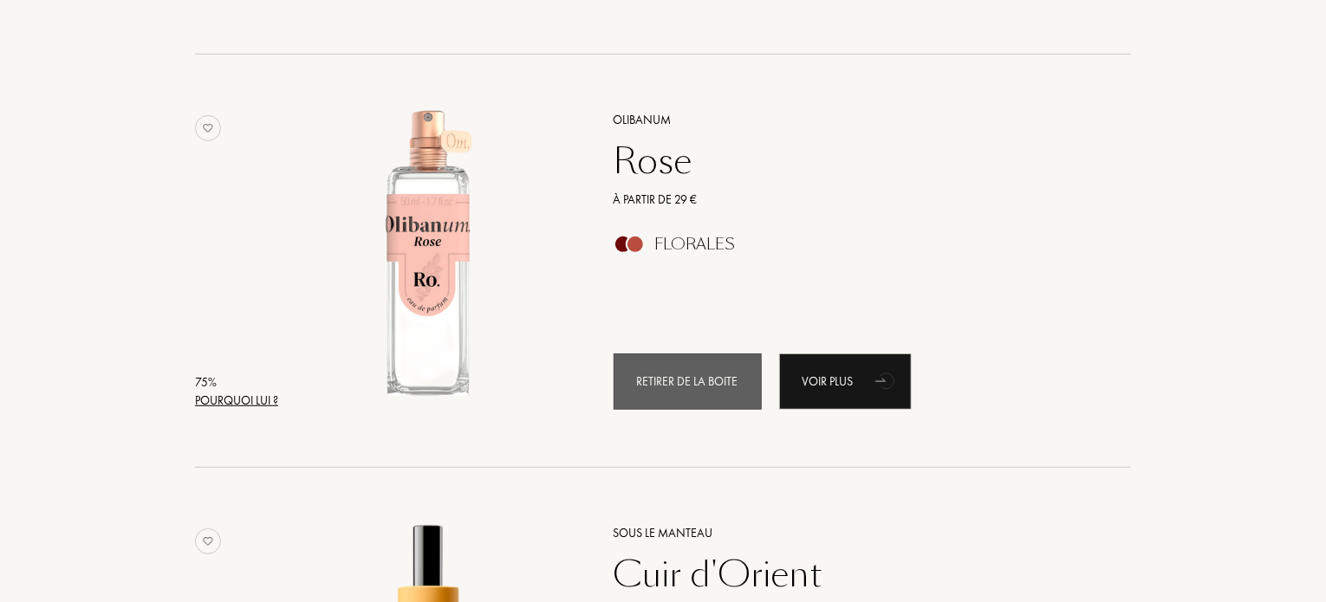
click at [690, 361] on div "Retirer de la boite" at bounding box center [688, 382] width 148 height 56
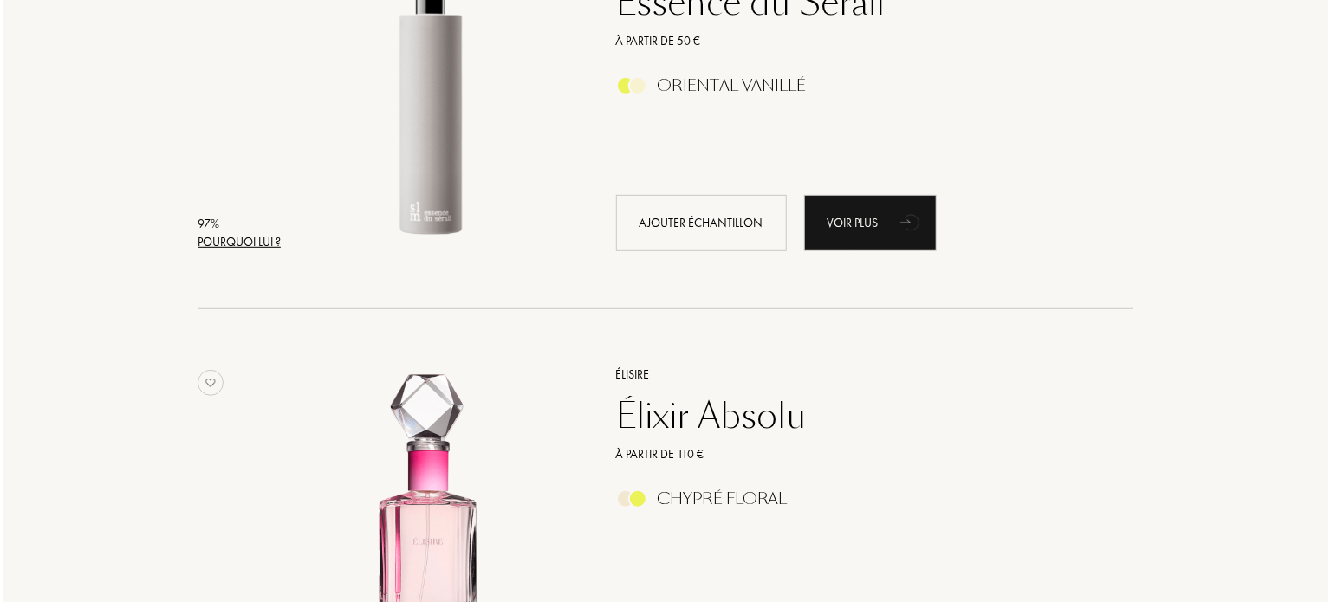
scroll to position [254, 0]
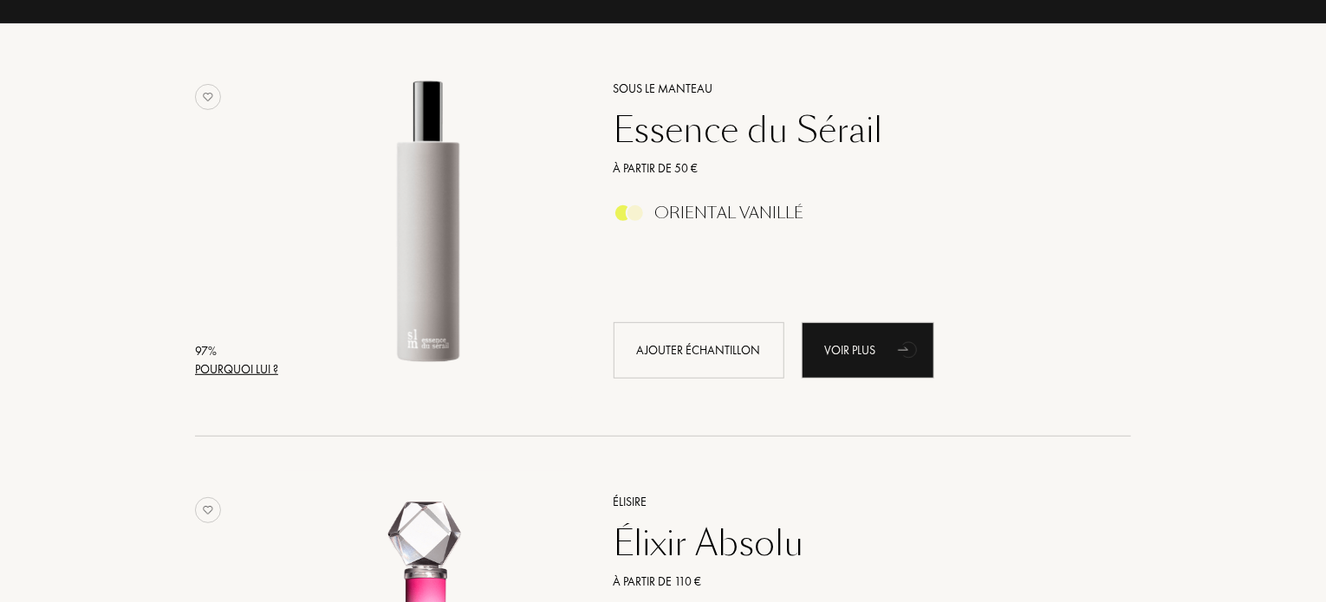
click at [263, 371] on div "Pourquoi lui ?" at bounding box center [236, 370] width 83 height 18
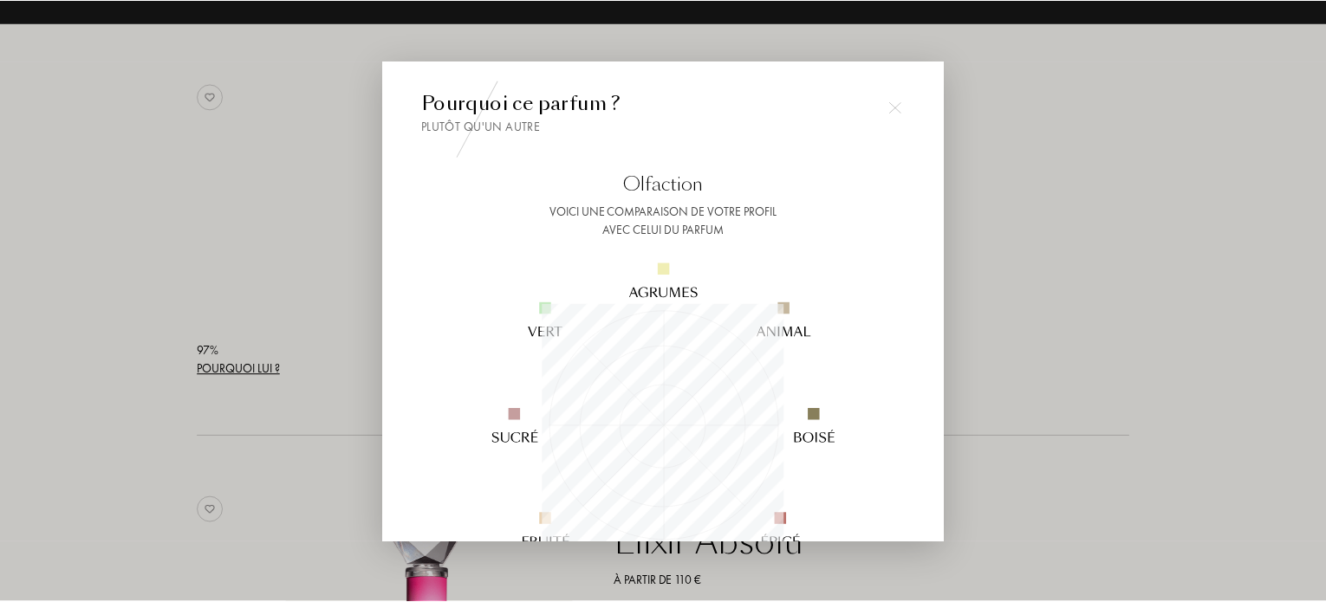
scroll to position [243, 243]
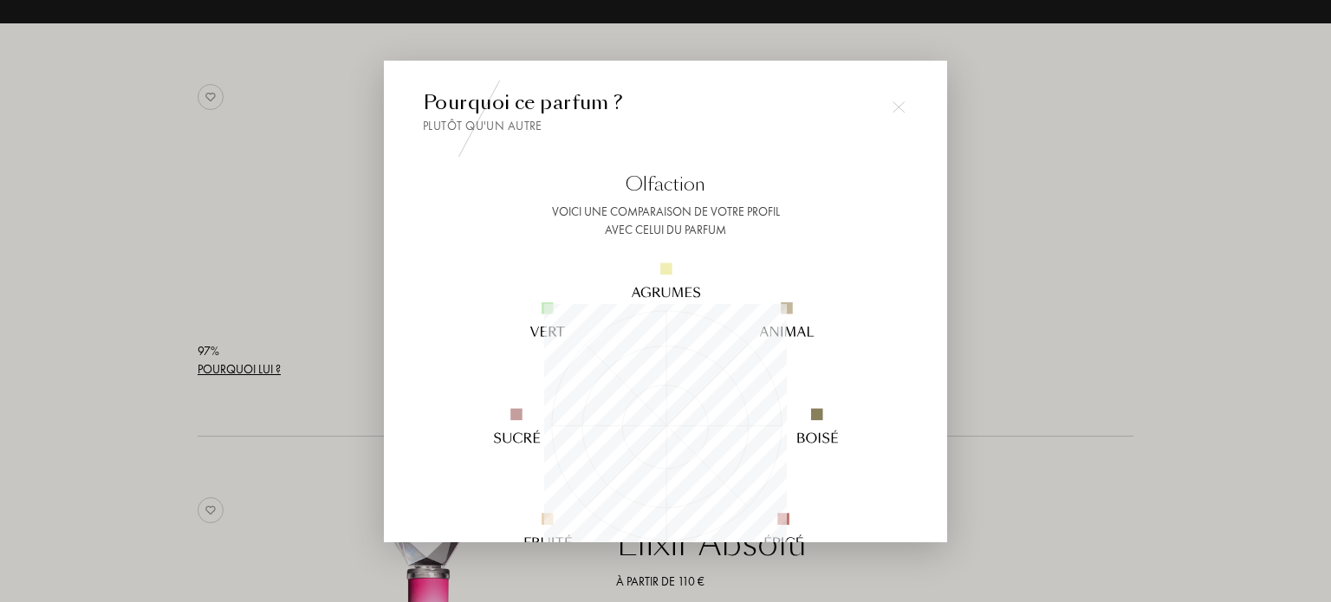
click at [298, 224] on div at bounding box center [665, 301] width 1331 height 602
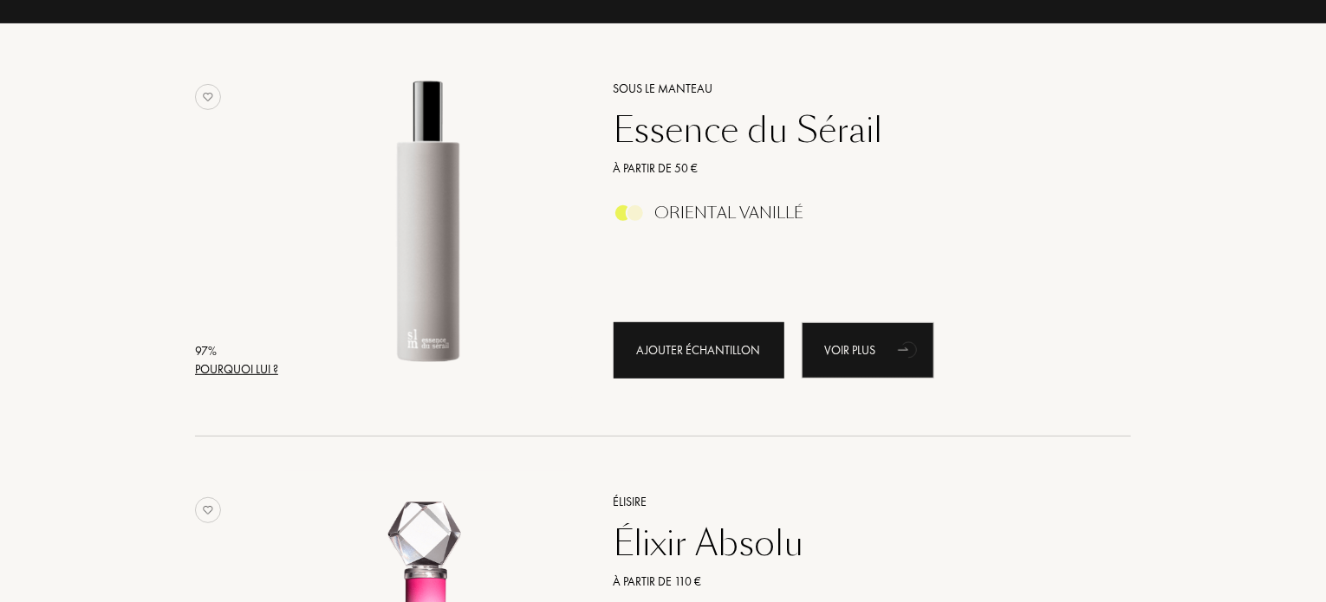
click at [683, 357] on div "Ajouter échantillon" at bounding box center [699, 350] width 171 height 56
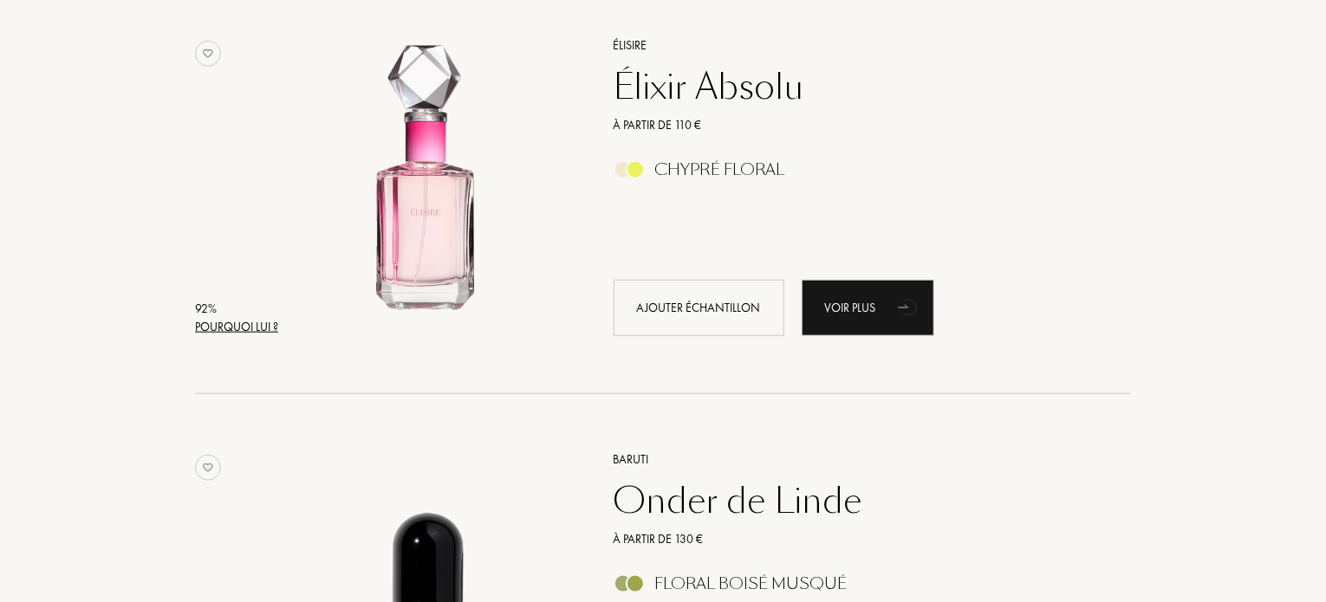
scroll to position [690, 0]
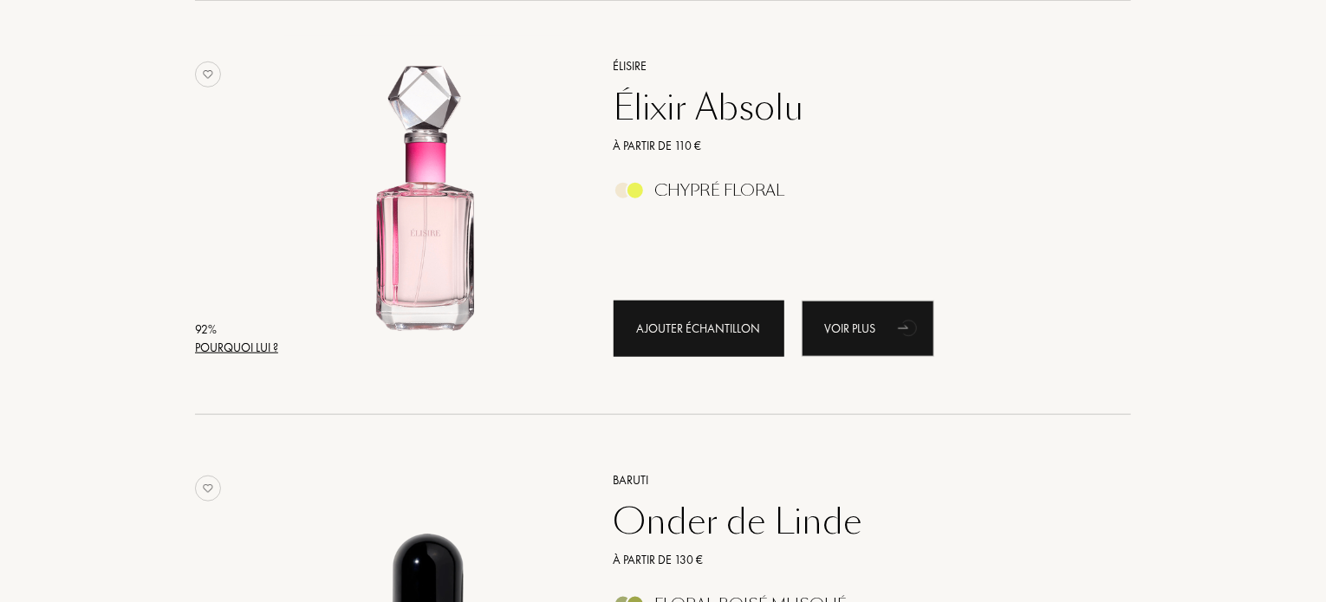
click at [654, 325] on div "Ajouter échantillon" at bounding box center [699, 329] width 171 height 56
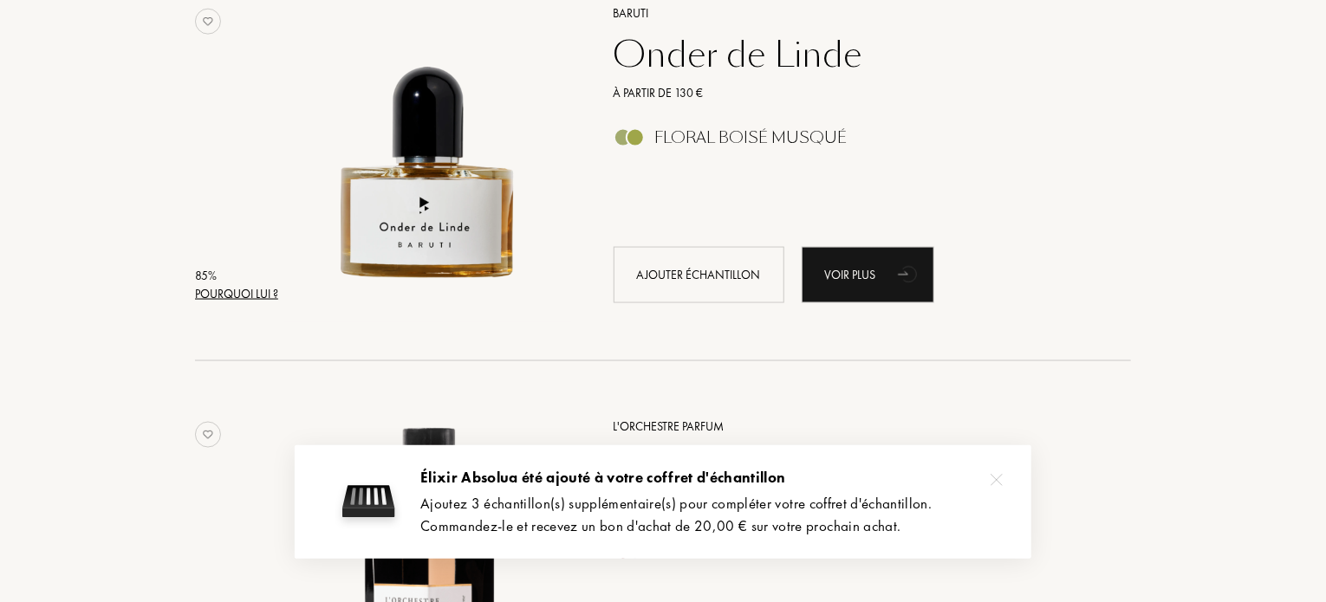
scroll to position [1146, 0]
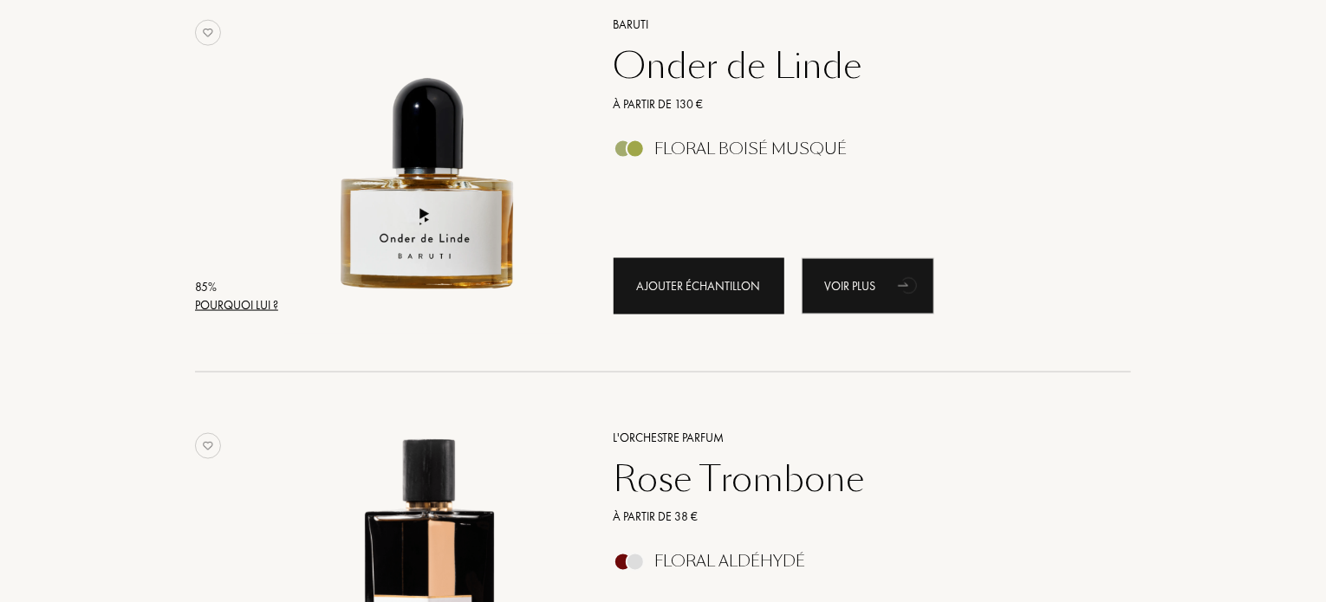
click at [690, 314] on div "Ajouter échantillon" at bounding box center [699, 286] width 171 height 56
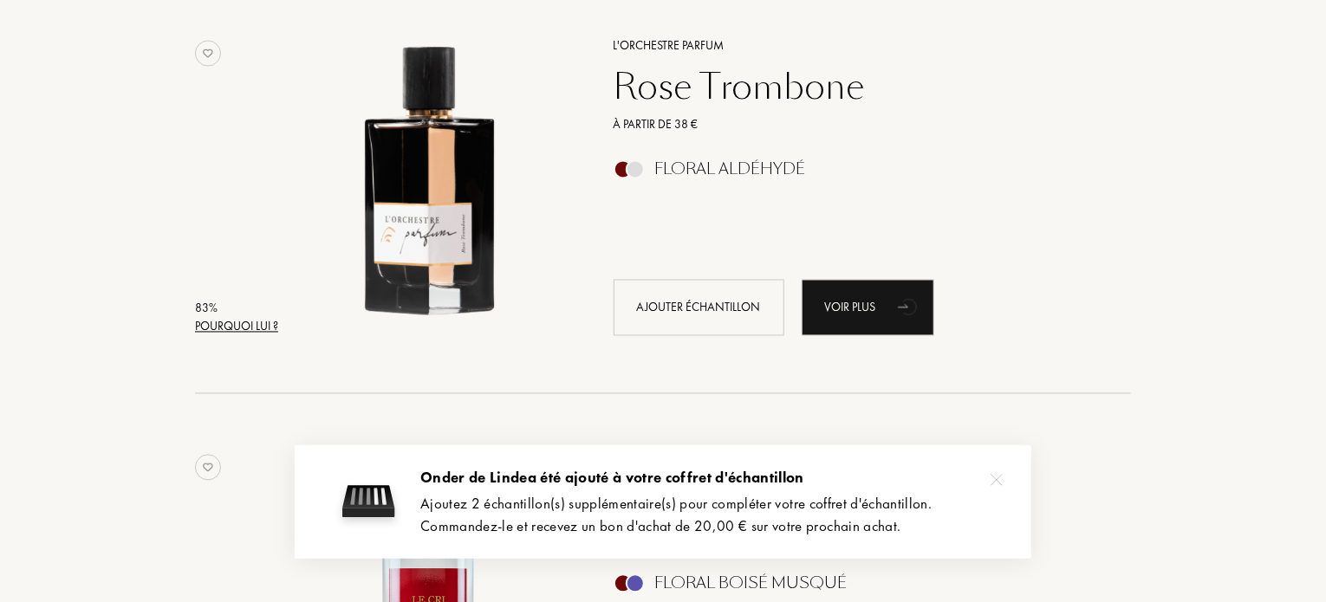
scroll to position [1570, 0]
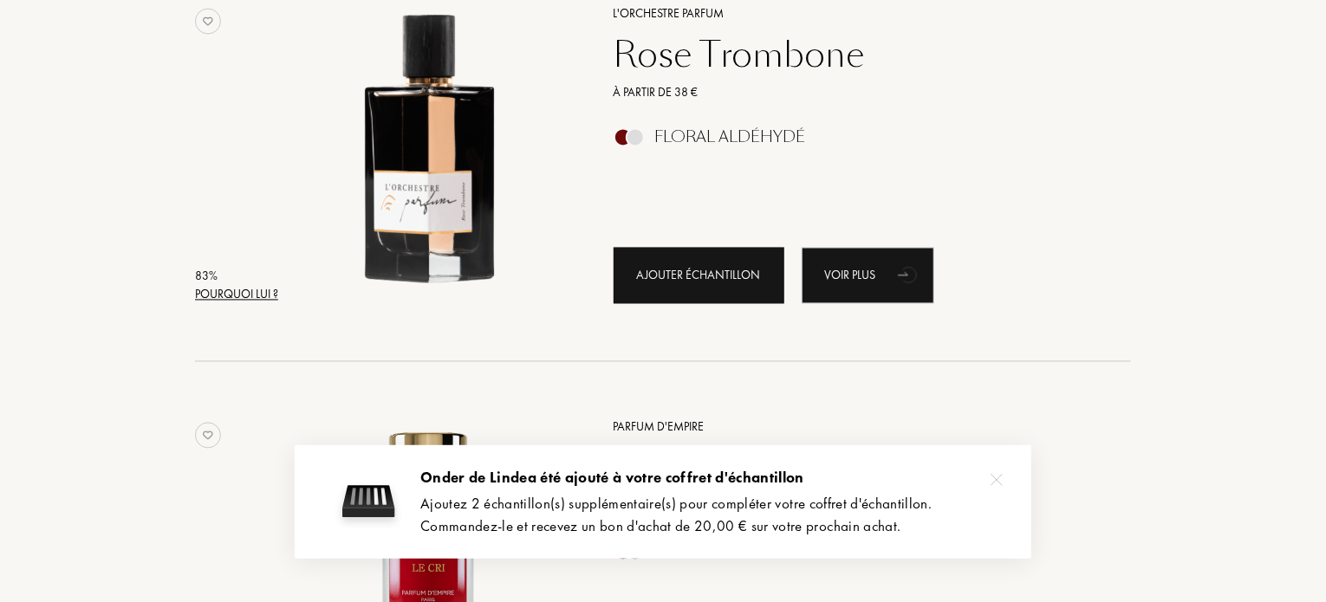
click at [628, 290] on div "Ajouter échantillon" at bounding box center [699, 276] width 171 height 56
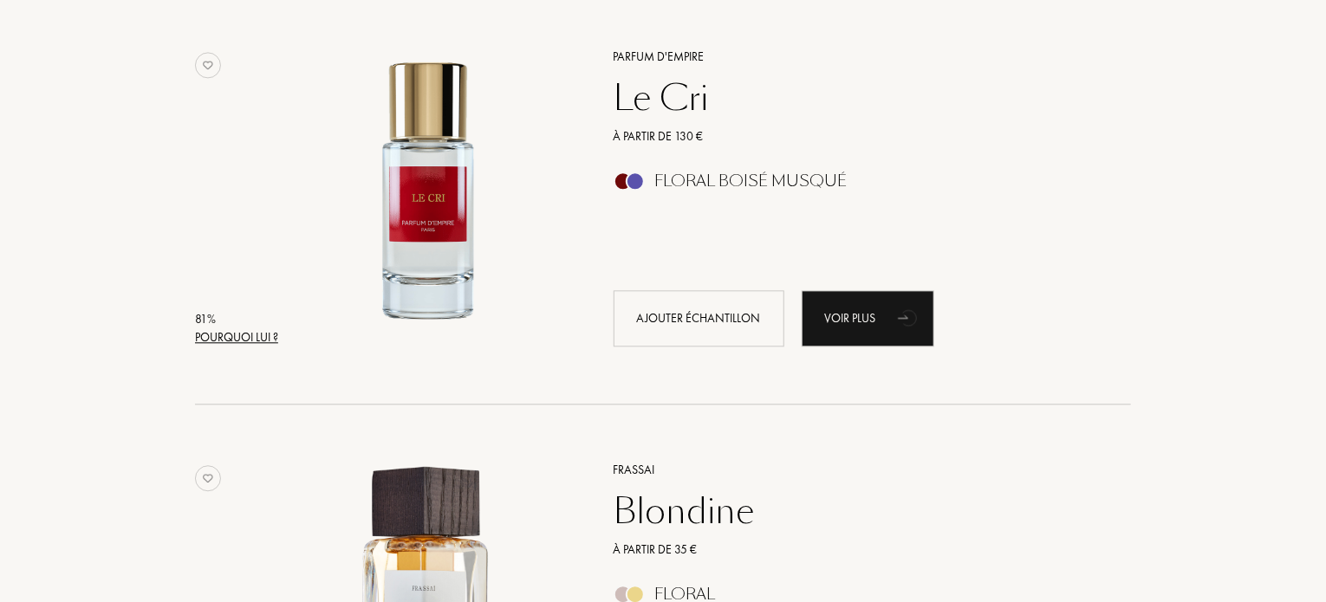
scroll to position [2048, 0]
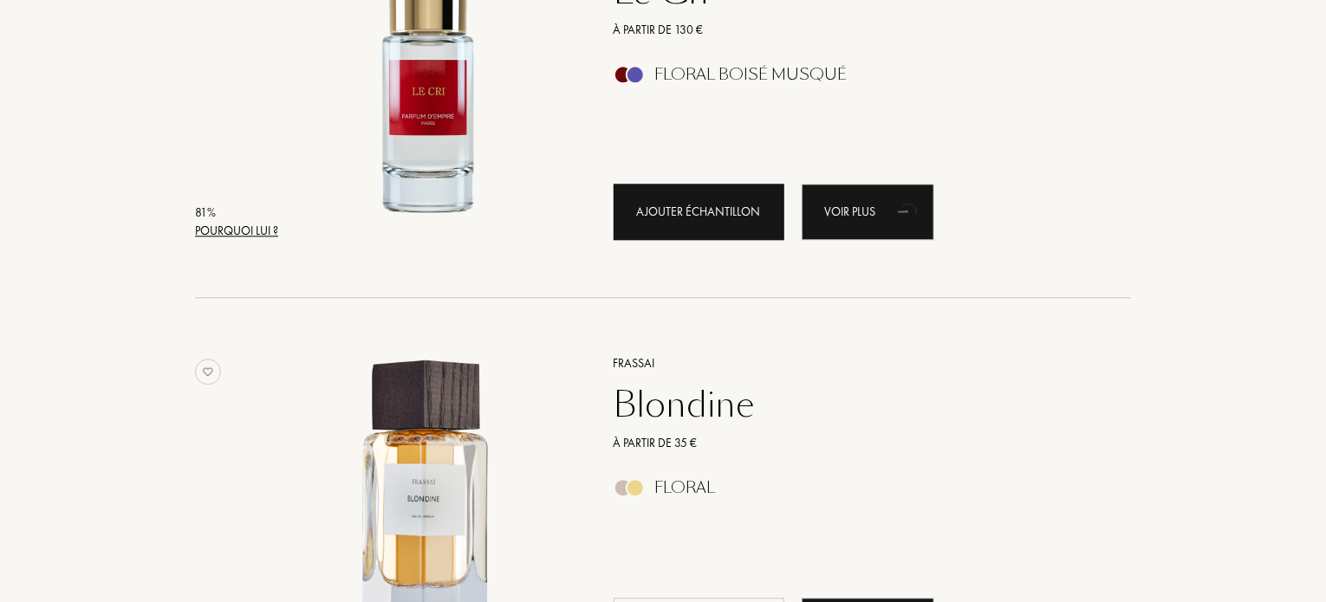
click at [665, 230] on div "Ajouter échantillon" at bounding box center [699, 212] width 171 height 56
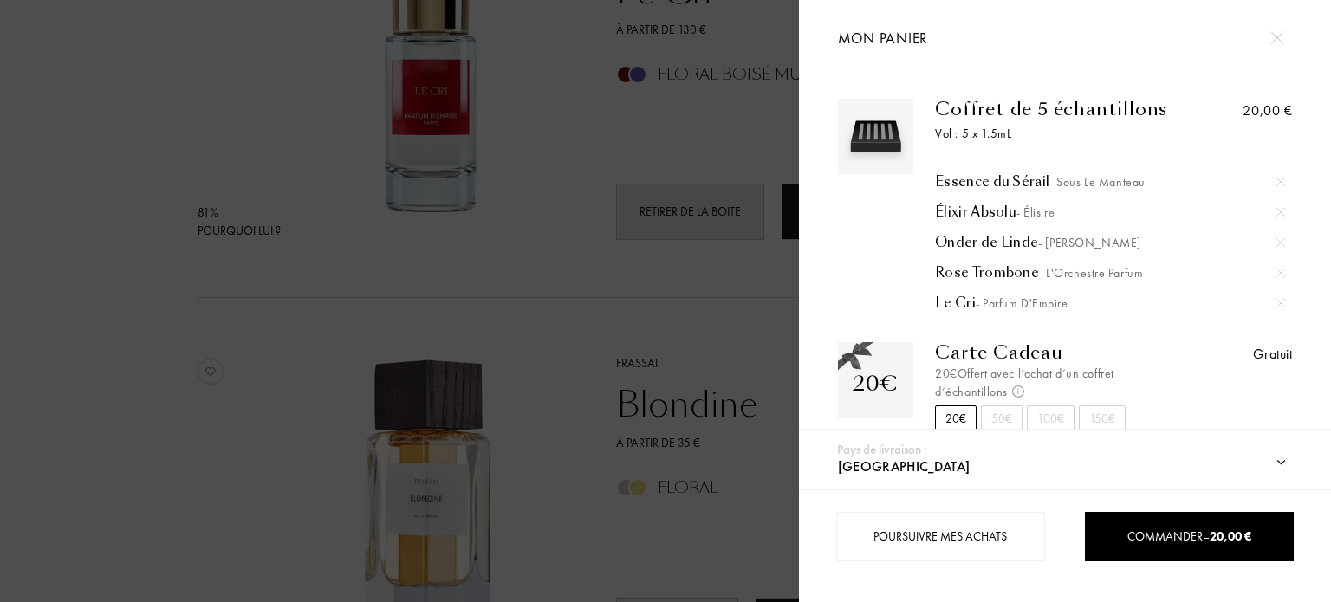
click at [646, 301] on div at bounding box center [399, 301] width 799 height 602
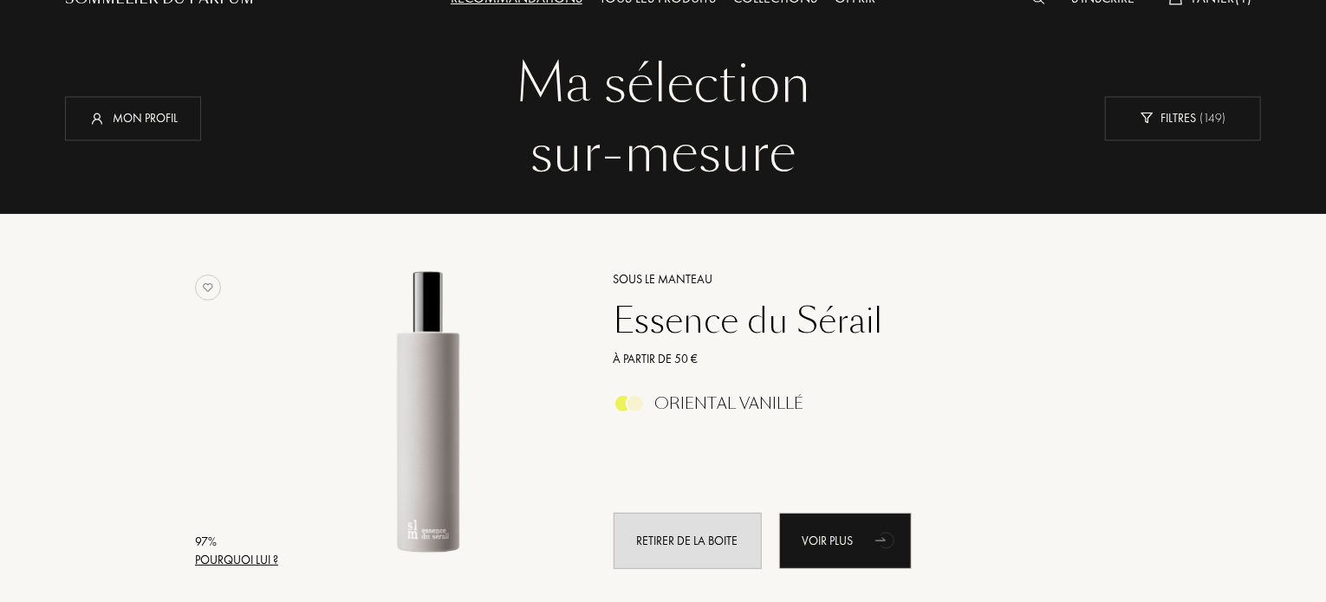
scroll to position [148, 0]
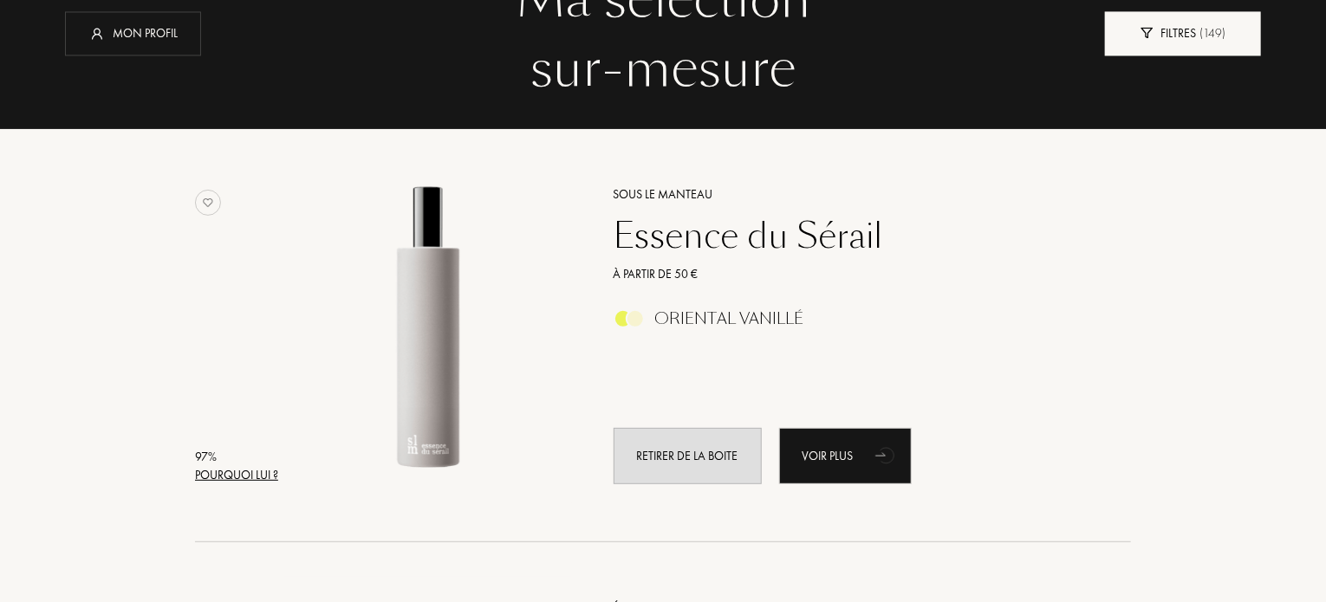
click at [1163, 35] on div "Filtres ( 149 )" at bounding box center [1183, 33] width 156 height 44
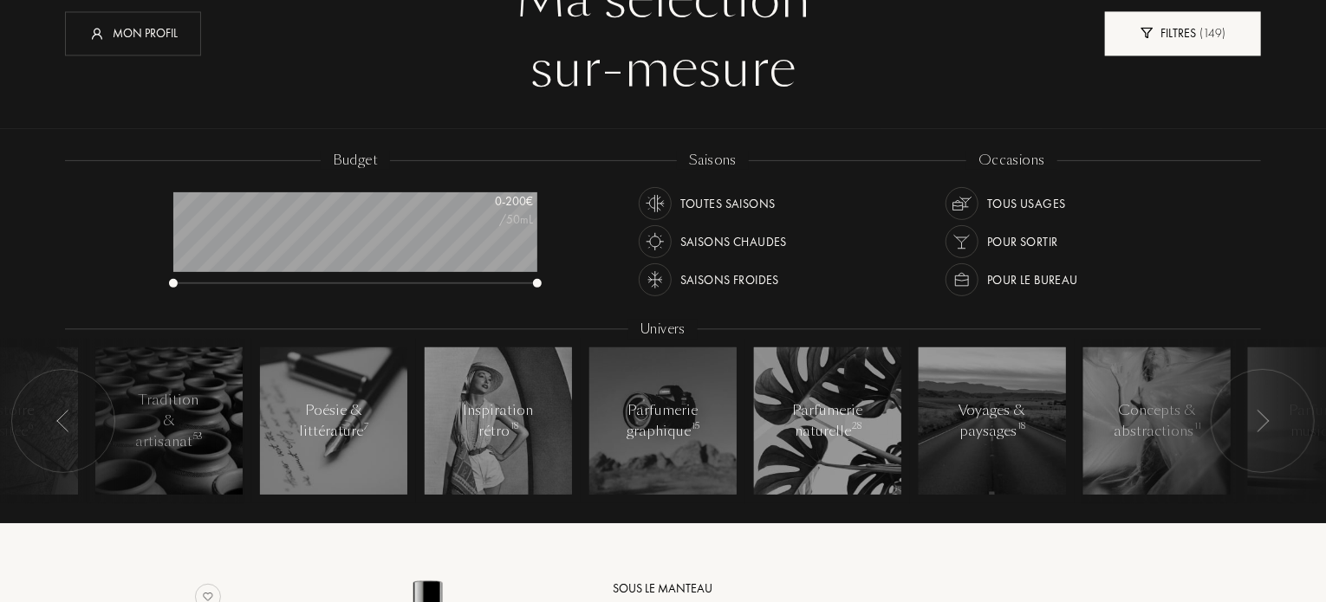
scroll to position [87, 364]
click at [1163, 35] on div "Filtres ( 149 )" at bounding box center [1183, 33] width 156 height 44
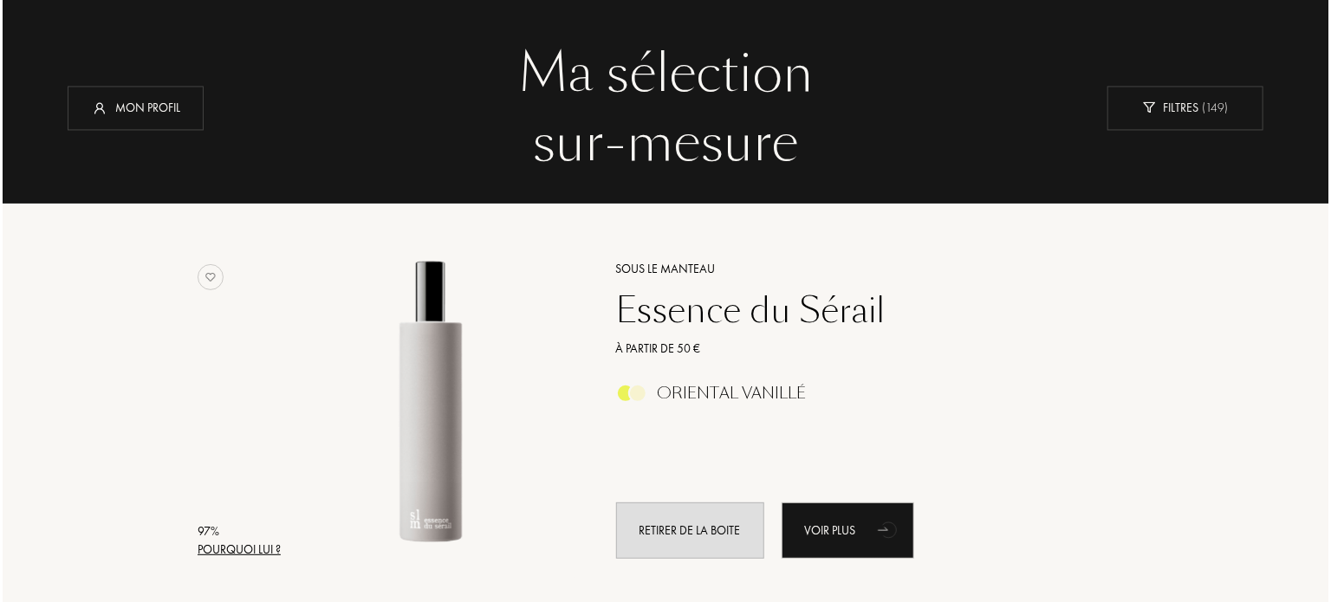
scroll to position [116, 0]
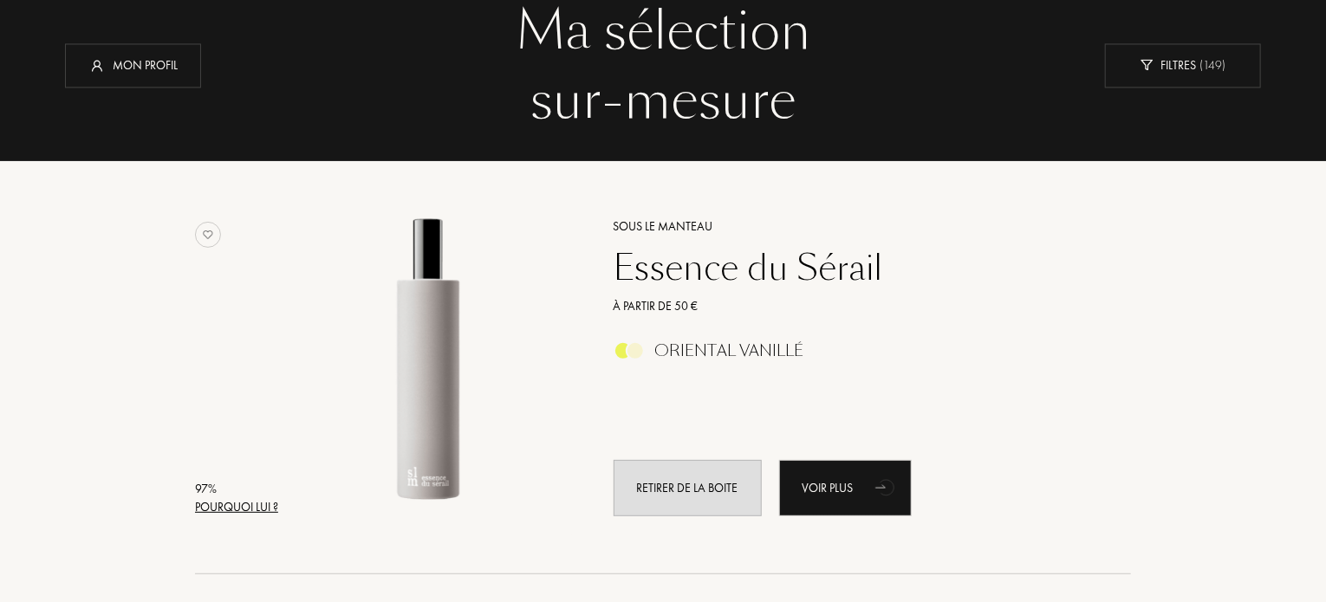
click at [222, 516] on div "97 % Pourquoi lui ? Sous le Manteau Essence du Sérail À partir de 50 € Oriental…" at bounding box center [663, 386] width 936 height 380
click at [220, 512] on div "Pourquoi lui ?" at bounding box center [236, 507] width 83 height 18
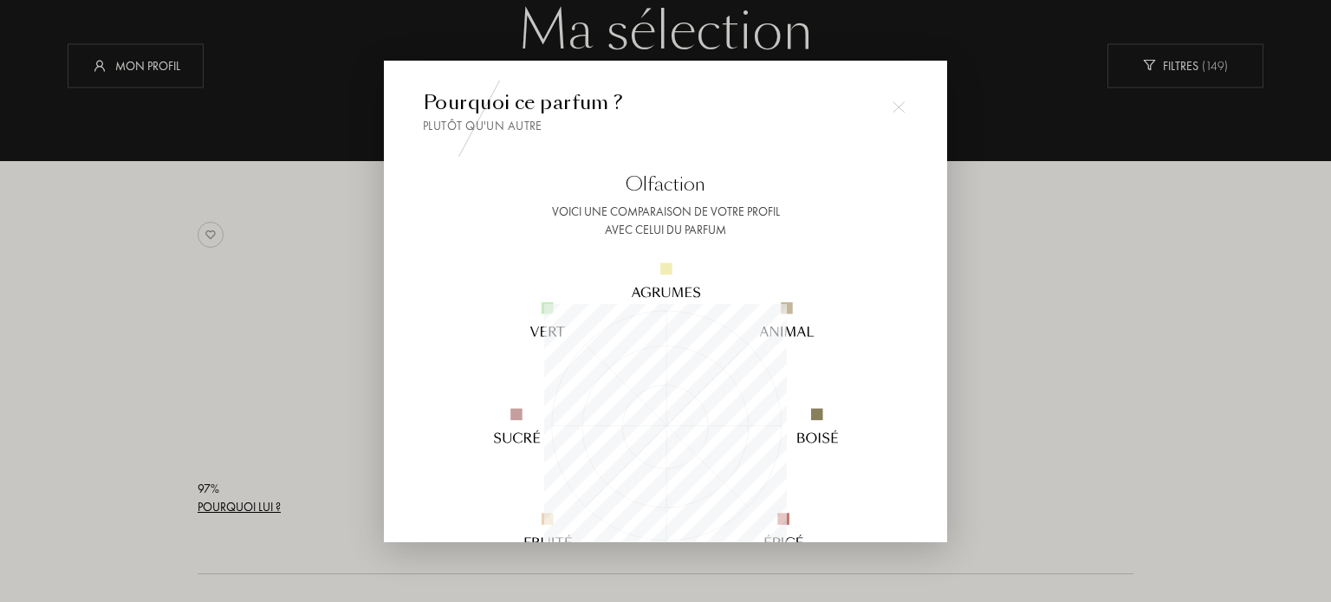
scroll to position [243, 243]
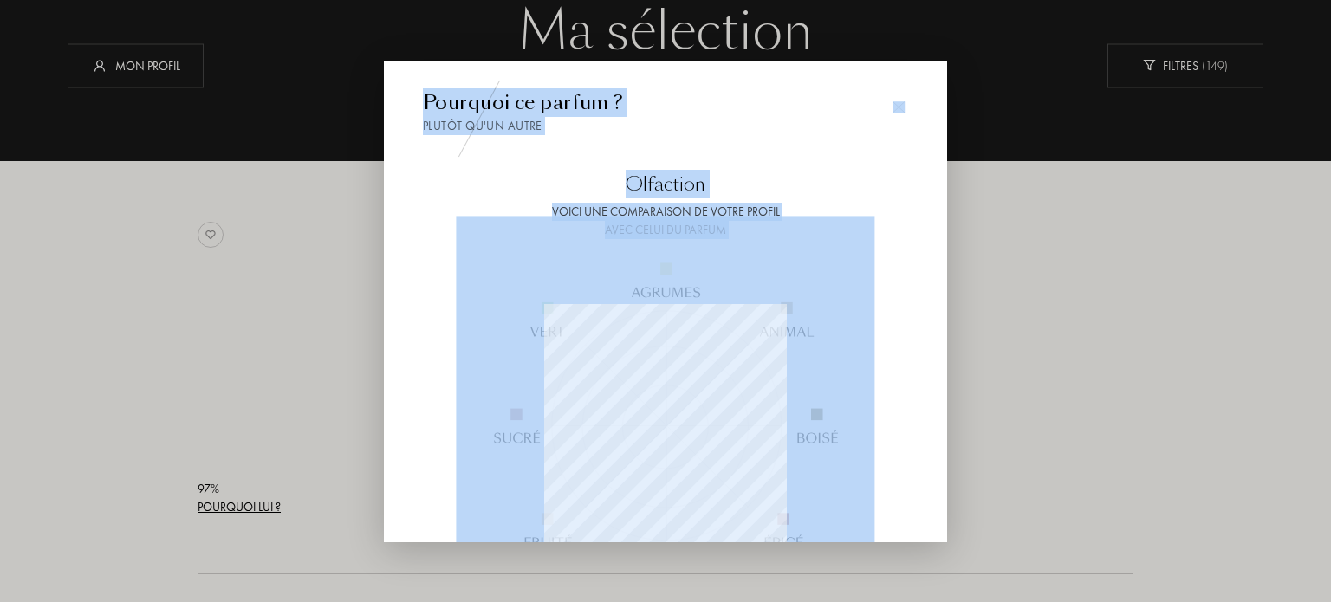
drag, startPoint x: 947, startPoint y: 220, endPoint x: 945, endPoint y: 263, distance: 42.5
click at [787, 242] on img at bounding box center [665, 425] width 419 height 419
click at [904, 176] on div "Olfaction" at bounding box center [665, 184] width 485 height 29
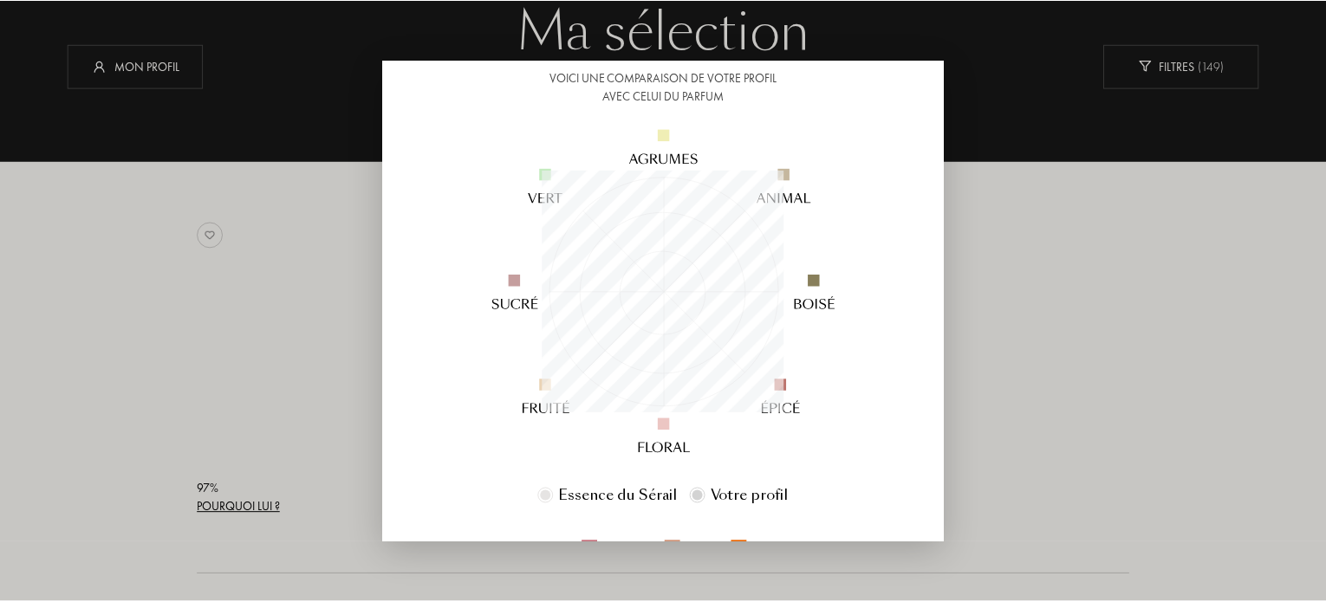
scroll to position [139, 0]
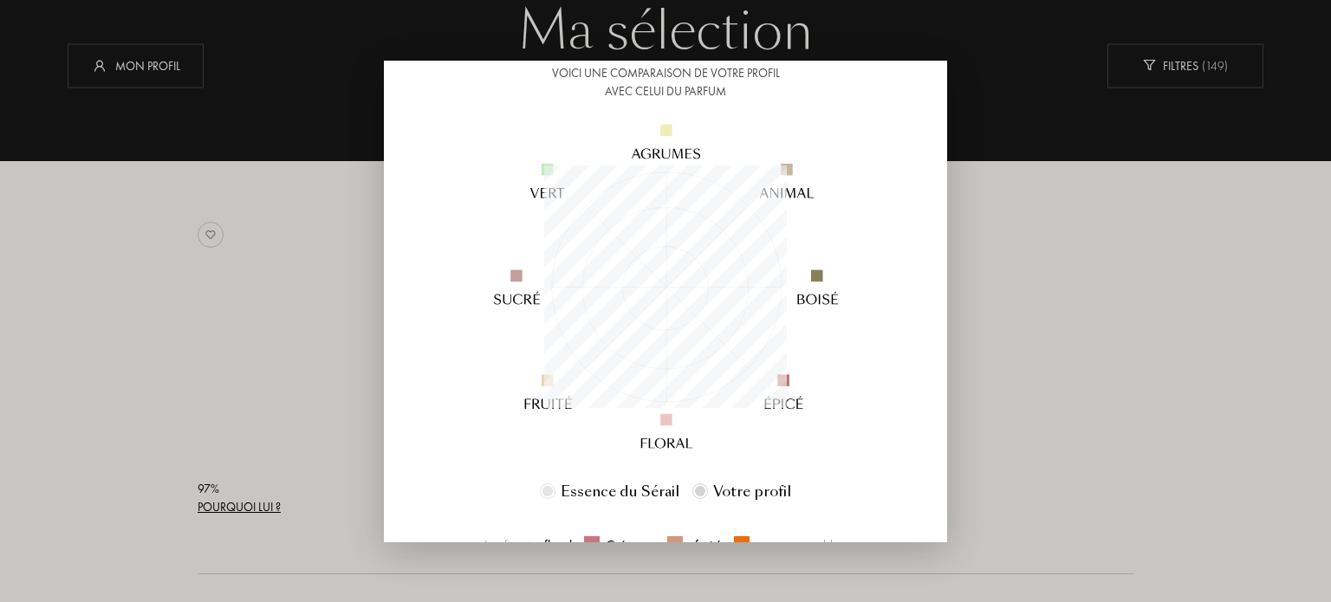
click at [1129, 152] on div at bounding box center [665, 301] width 1331 height 602
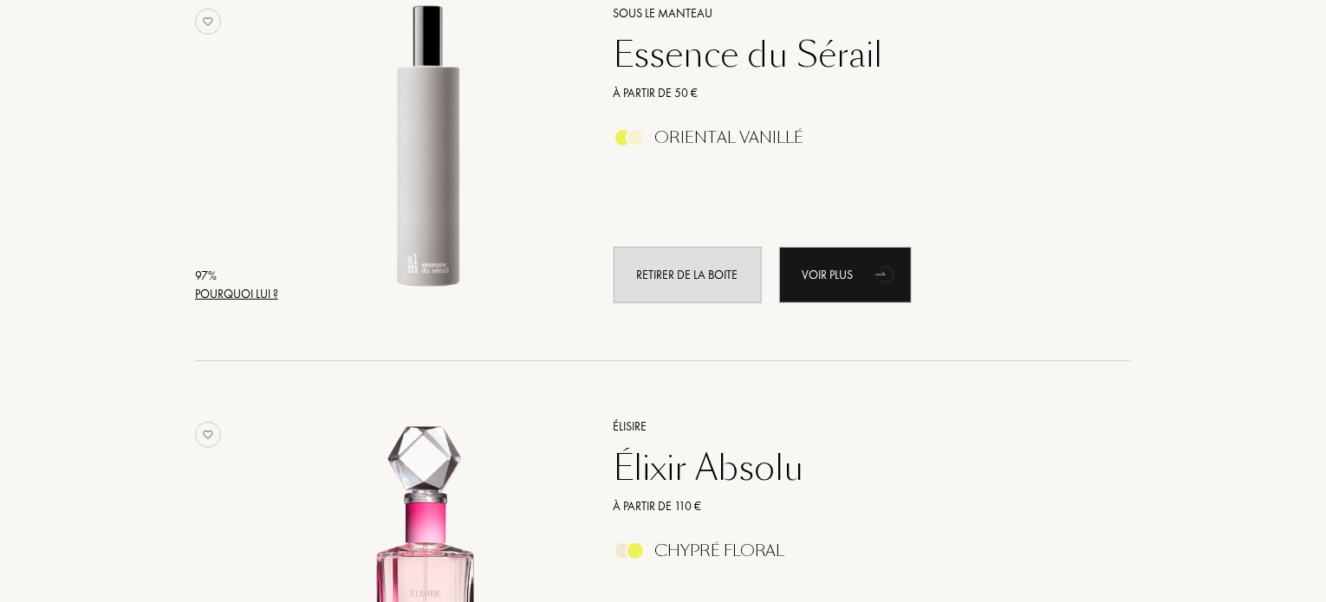
scroll to position [0, 0]
